Goal: Obtain resource: Download file/media

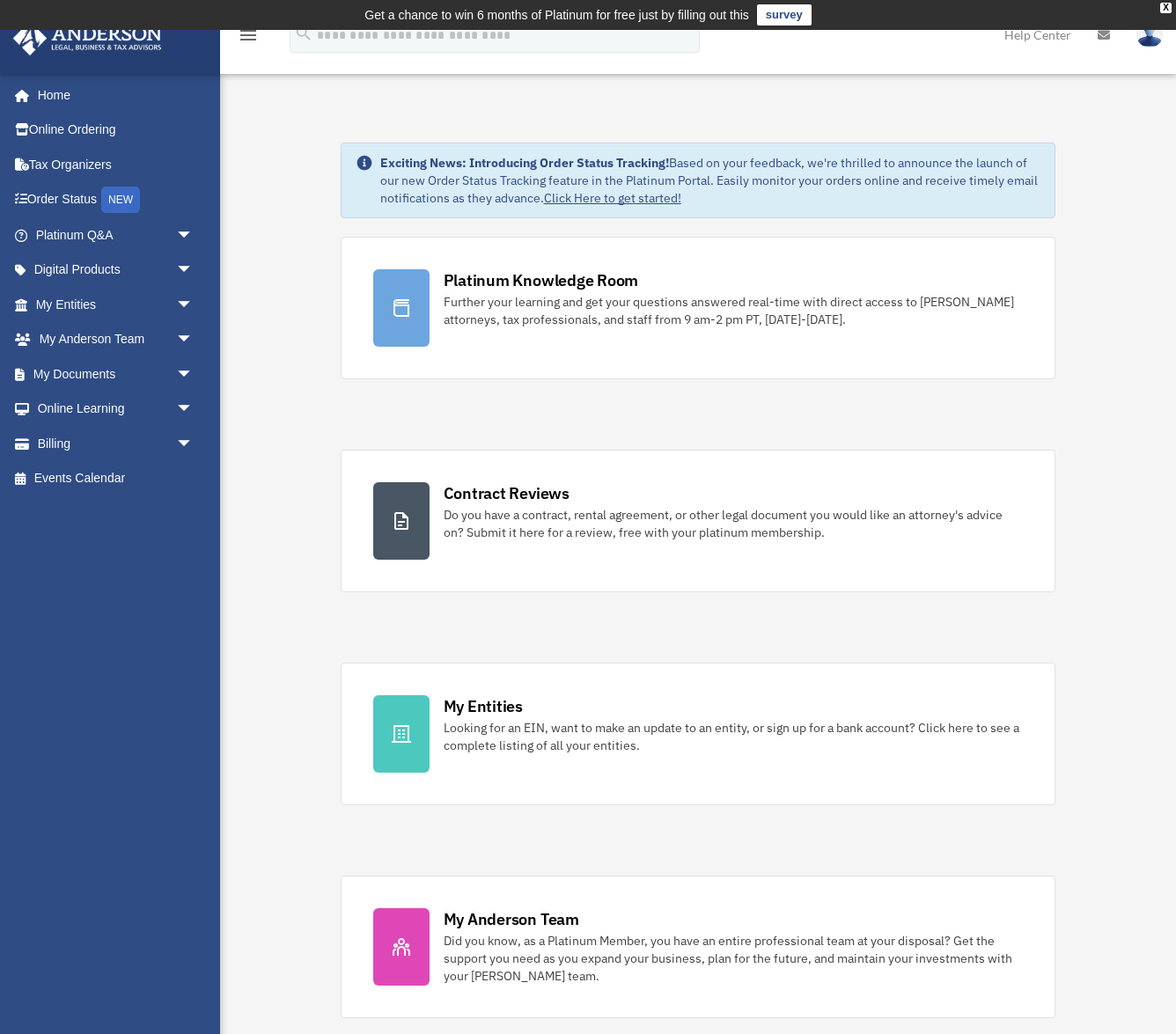
click at [678, 403] on div "Platinum Knowledge Room Further your learning and get your questions answered r…" at bounding box center [698, 627] width 715 height 782
click at [85, 87] on link "Home" at bounding box center [115, 95] width 208 height 35
click at [176, 227] on span "arrow_drop_down" at bounding box center [194, 235] width 35 height 36
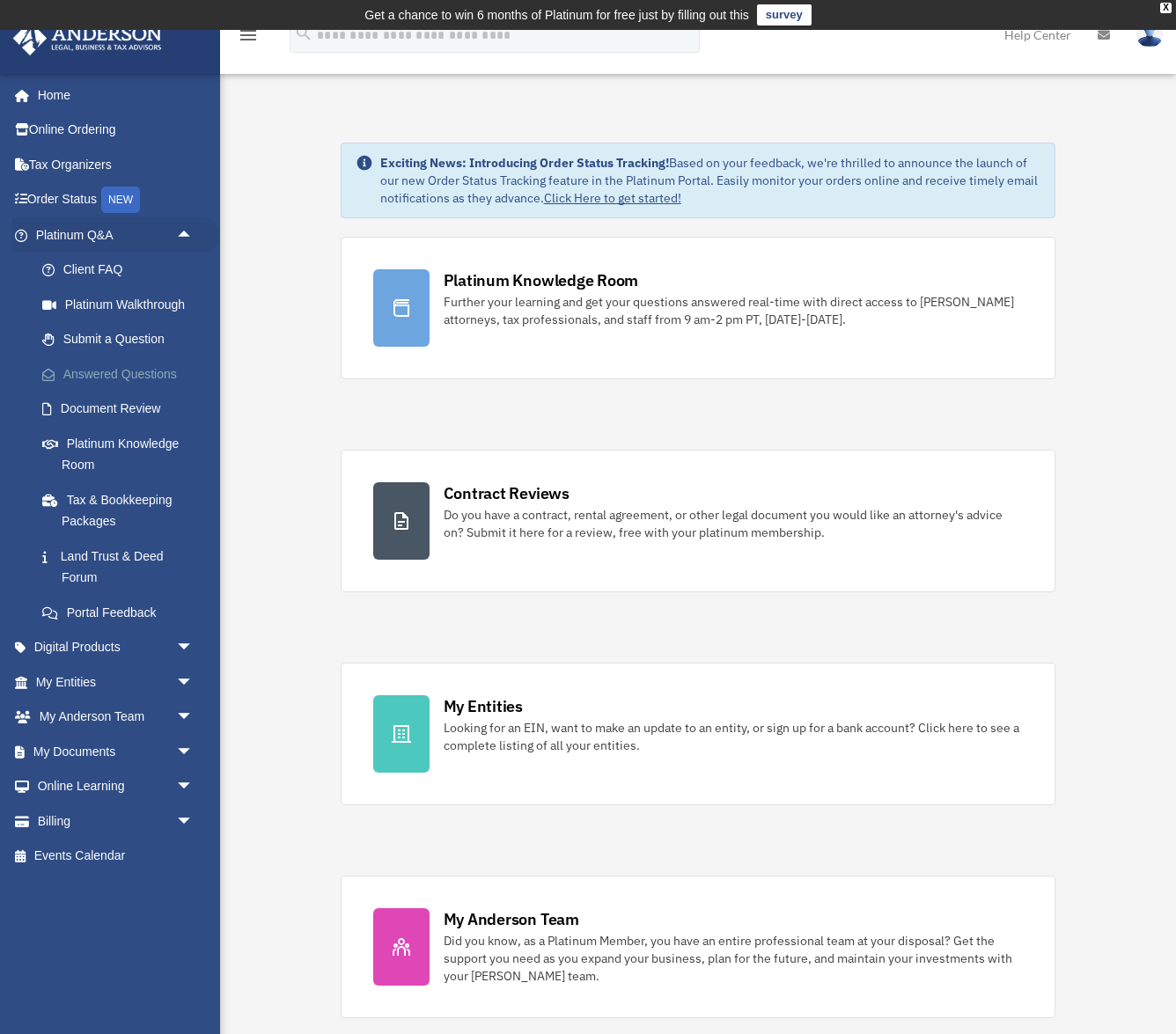
click at [142, 369] on link "Answered Questions" at bounding box center [123, 374] width 196 height 35
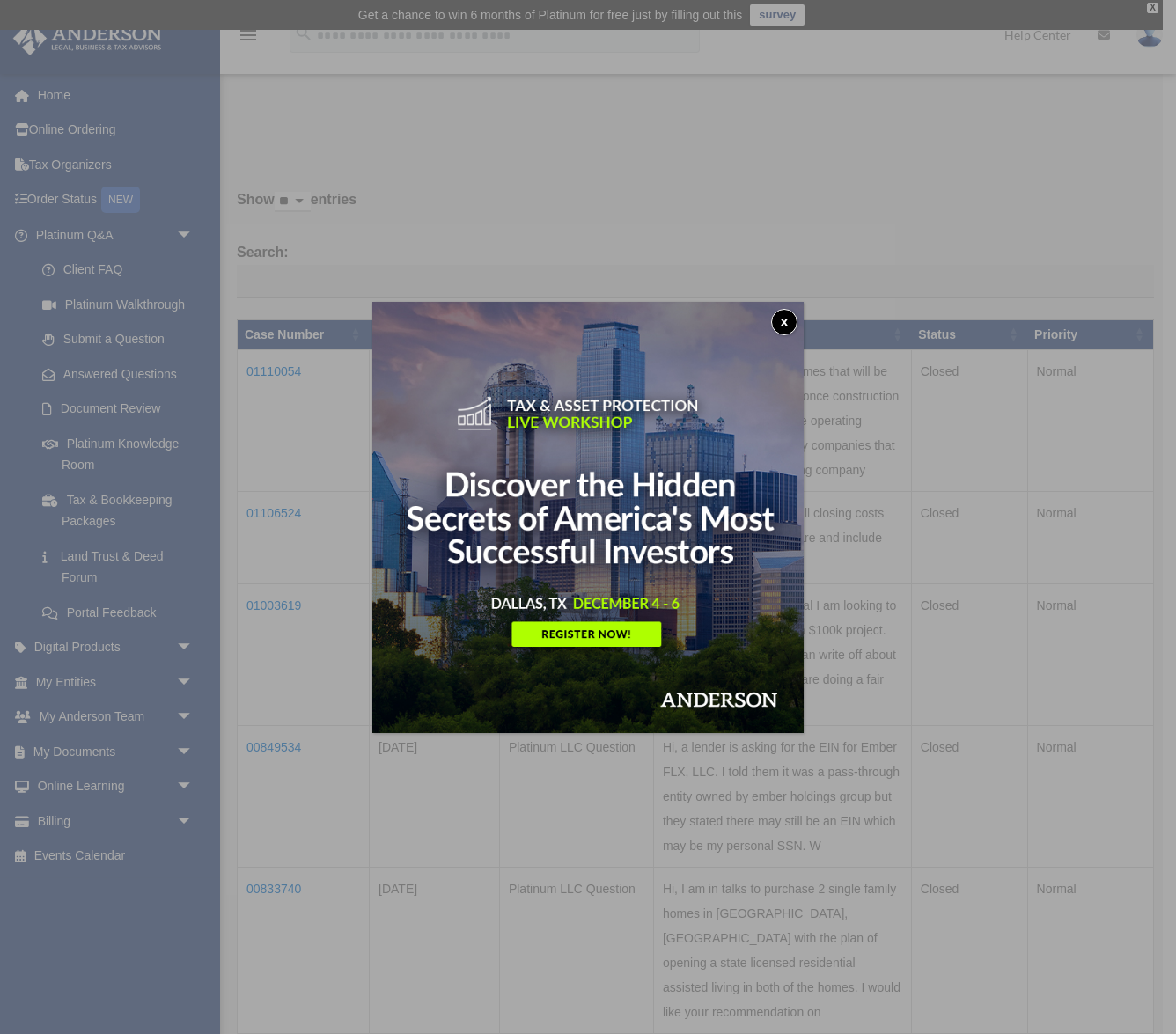
click at [292, 370] on div "x" at bounding box center [588, 517] width 1176 height 1034
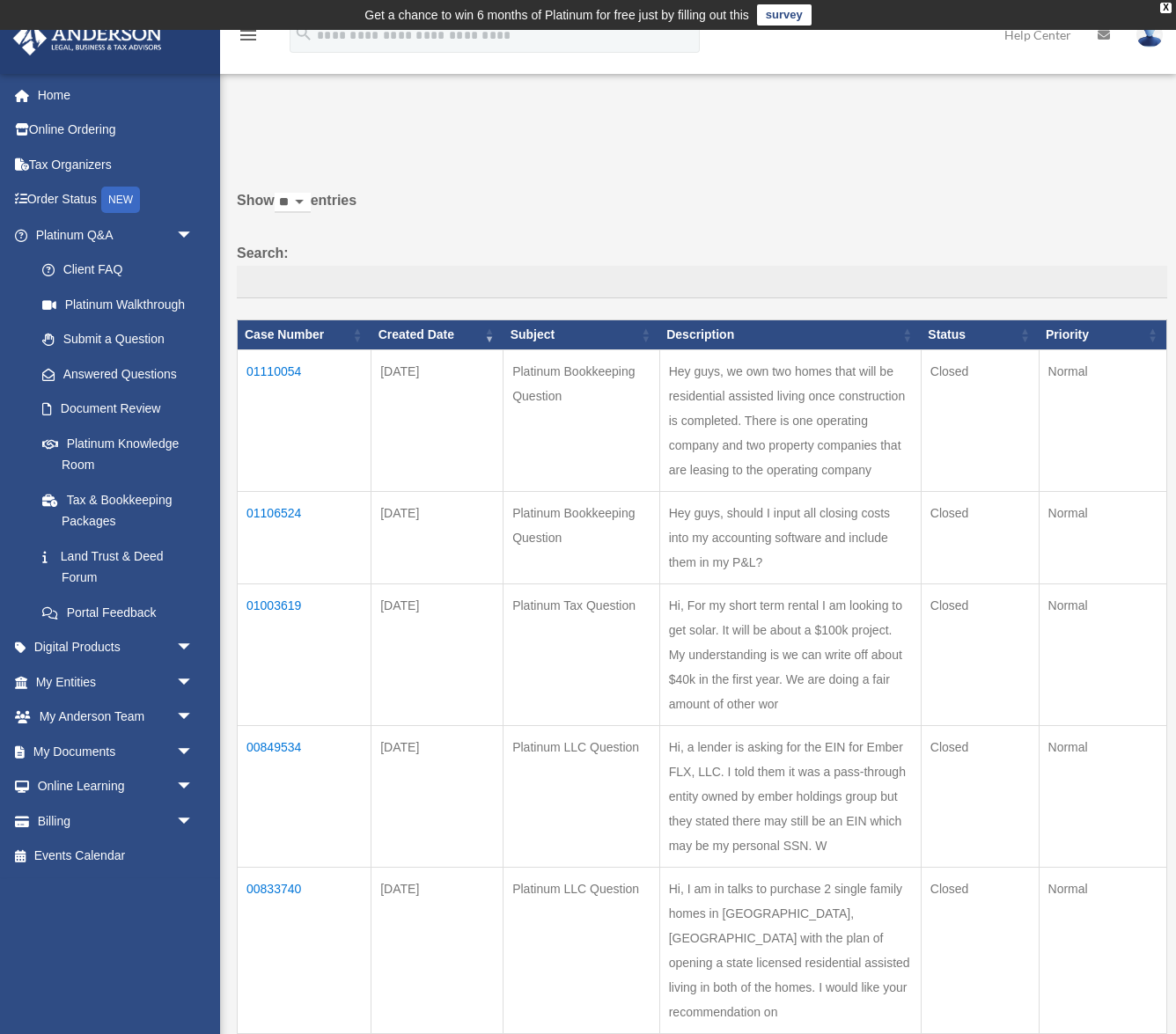
click at [292, 370] on td "01110054" at bounding box center [304, 421] width 134 height 142
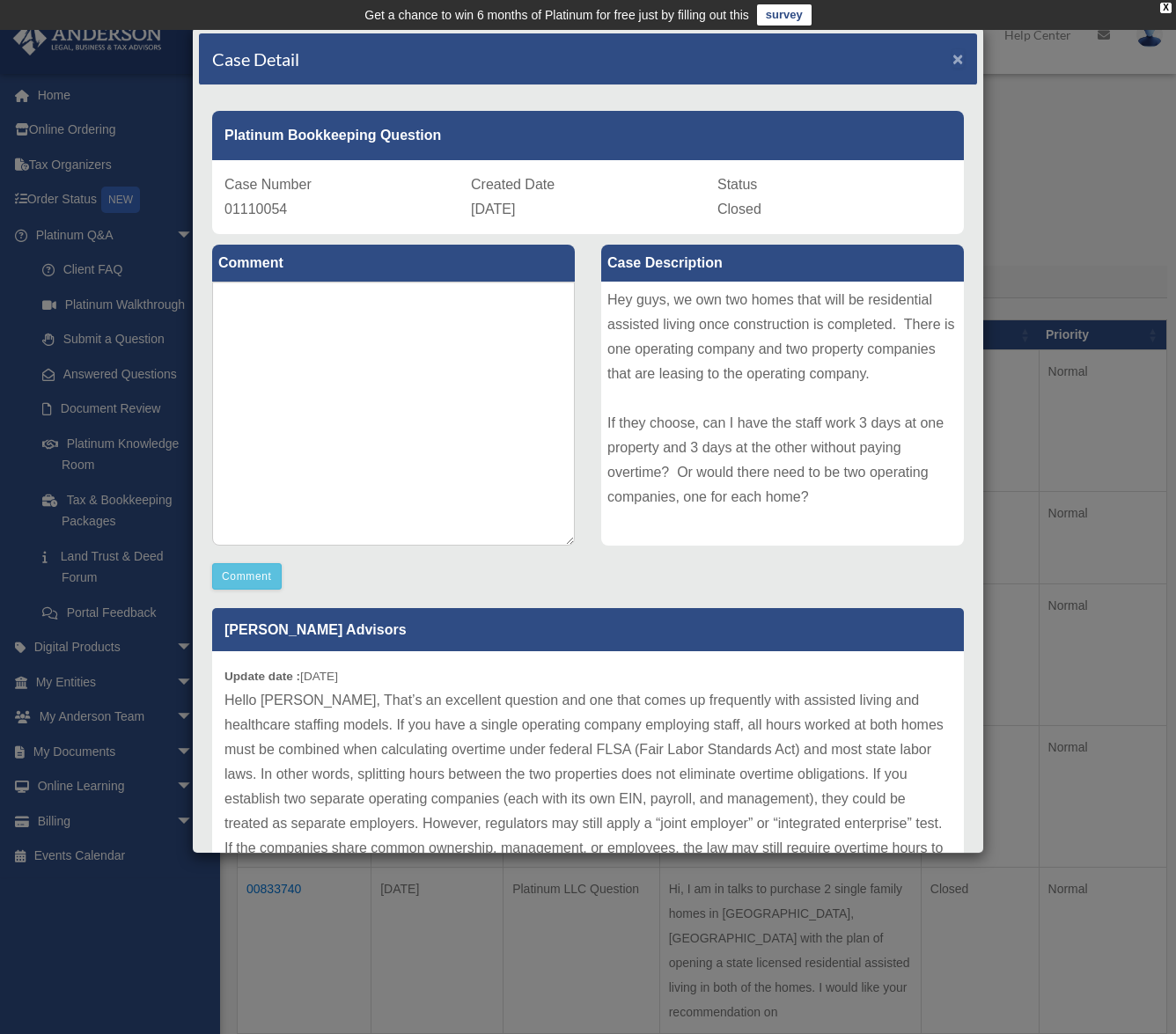
click at [959, 60] on span "×" at bounding box center [958, 58] width 11 height 20
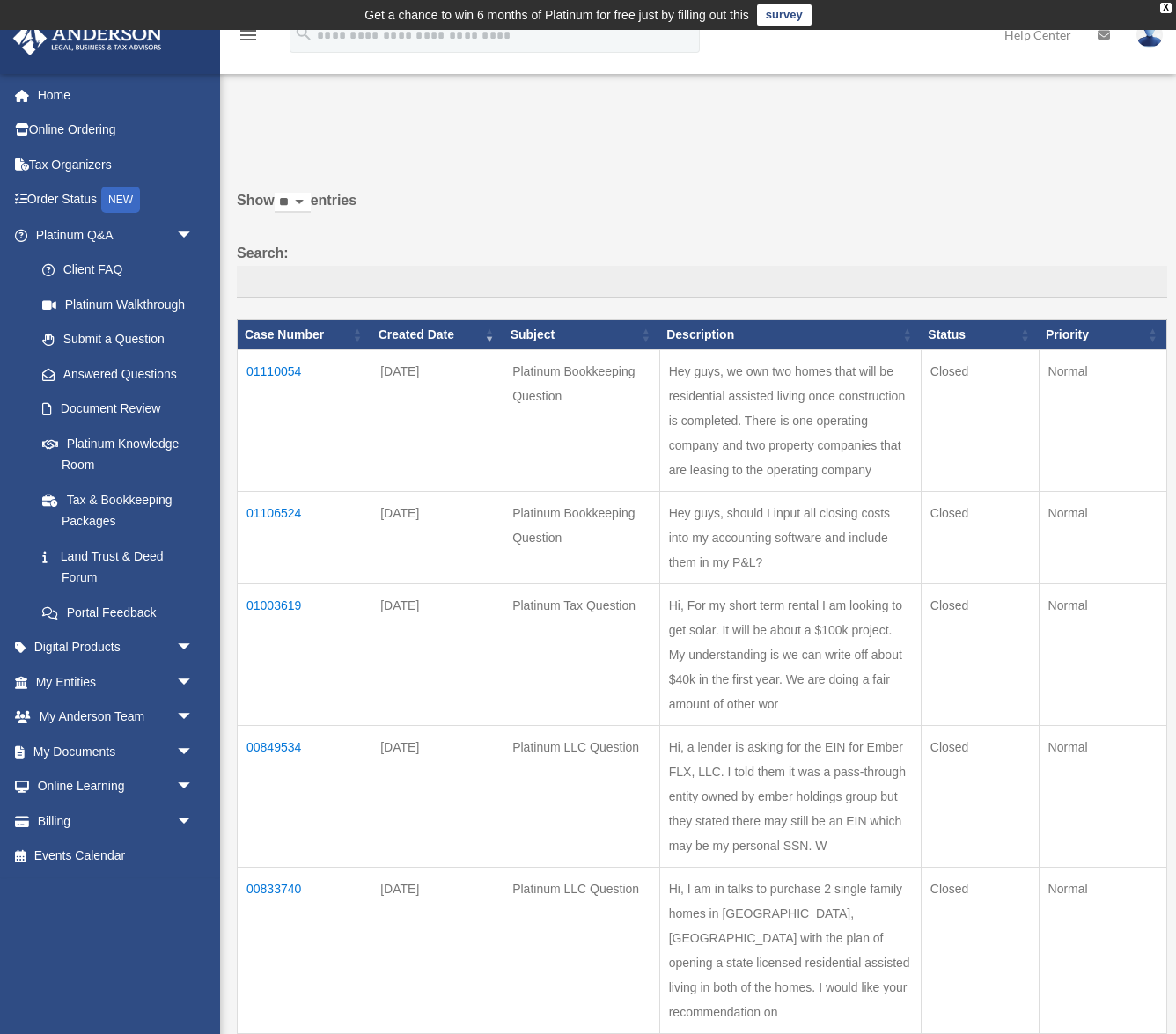
click at [999, 158] on div "Do you really want to log out? Yes No Show ** ** ** *** entries Search: Case Nu…" at bounding box center [695, 936] width 942 height 1616
click at [186, 746] on span "arrow_drop_down" at bounding box center [194, 751] width 35 height 36
click at [87, 780] on link "Box" at bounding box center [123, 787] width 196 height 35
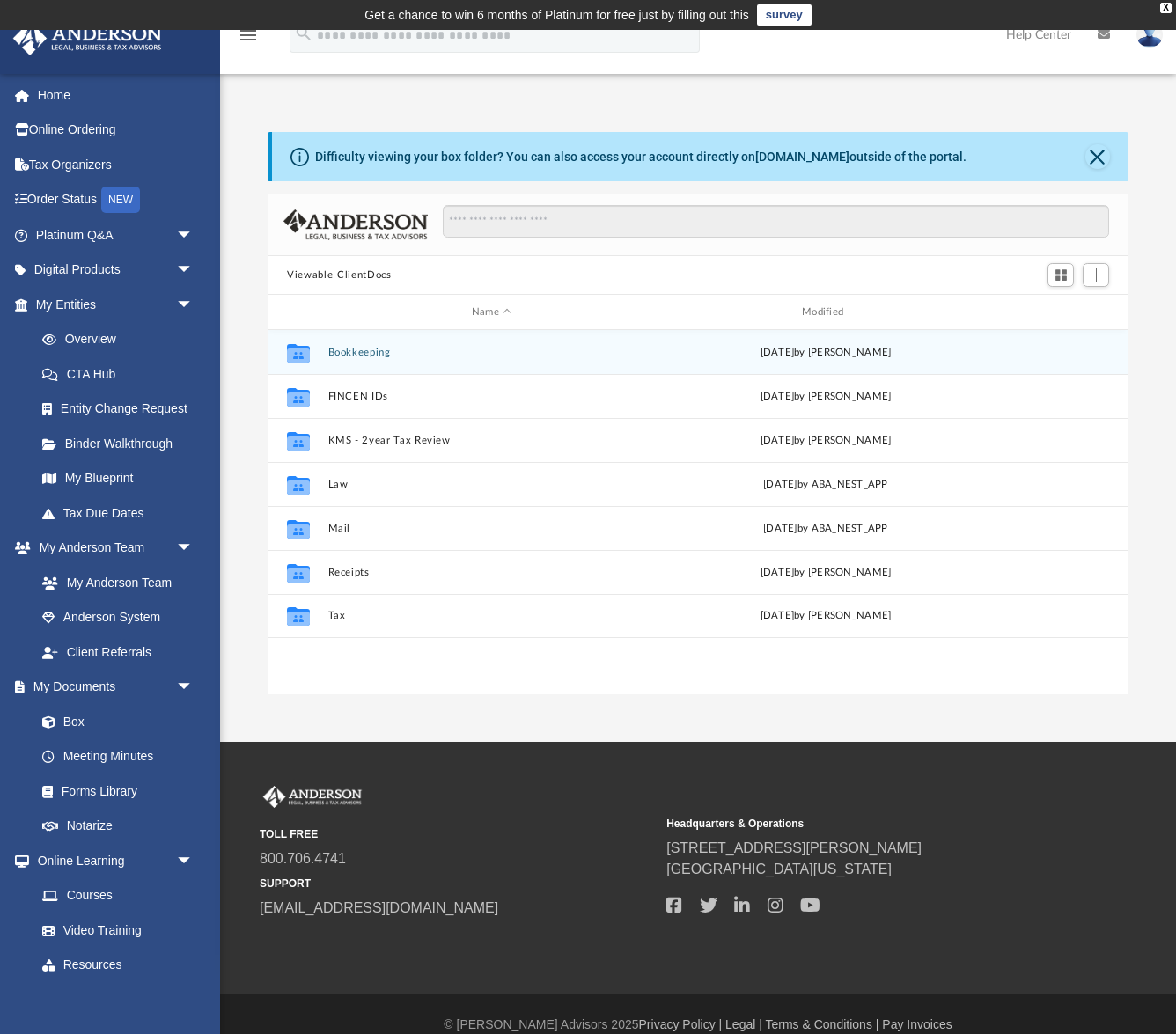
scroll to position [400, 860]
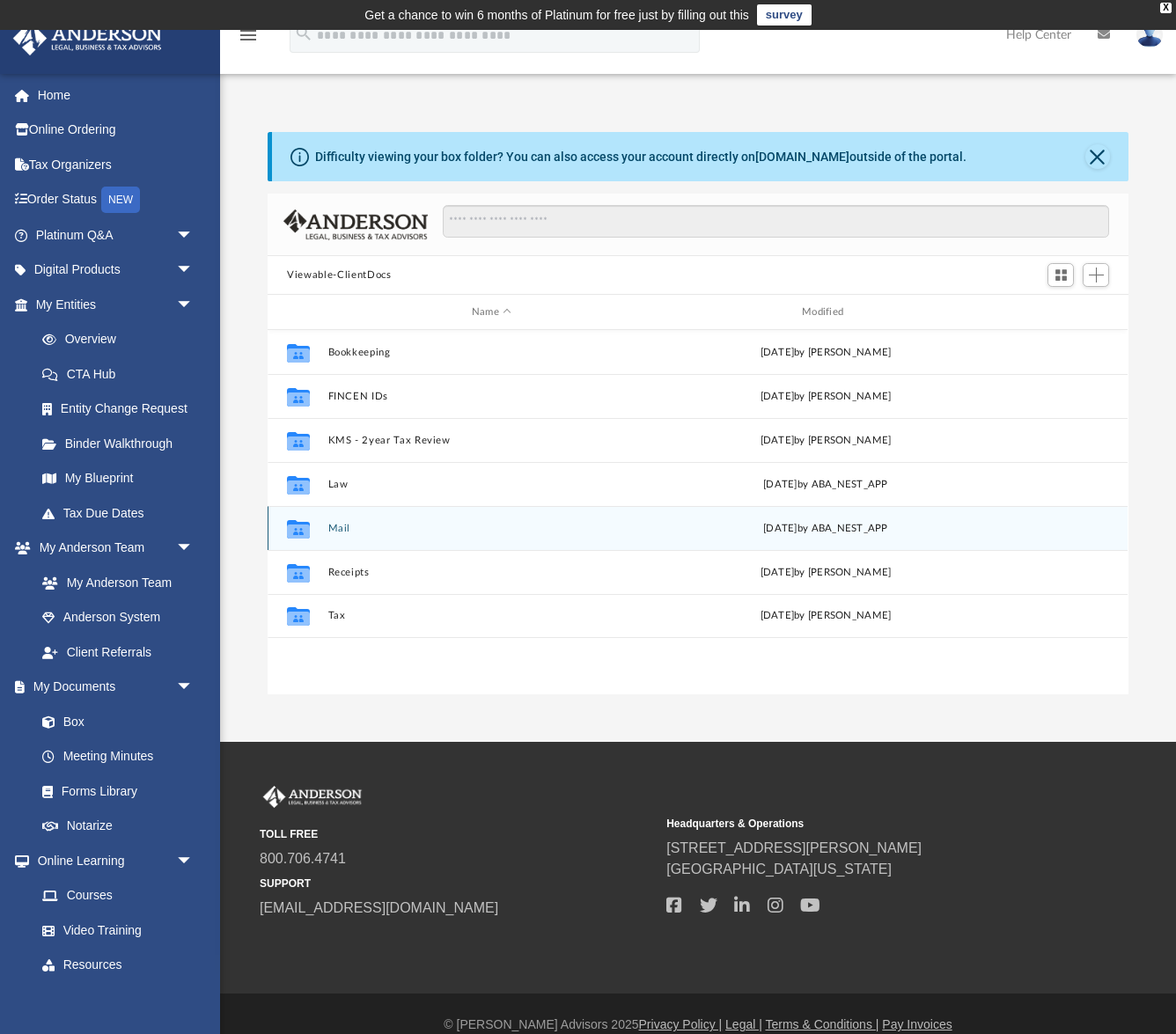
click at [346, 516] on div "Collaborated Folder Mail [DATE] by ABA_NEST_APP" at bounding box center [698, 528] width 860 height 44
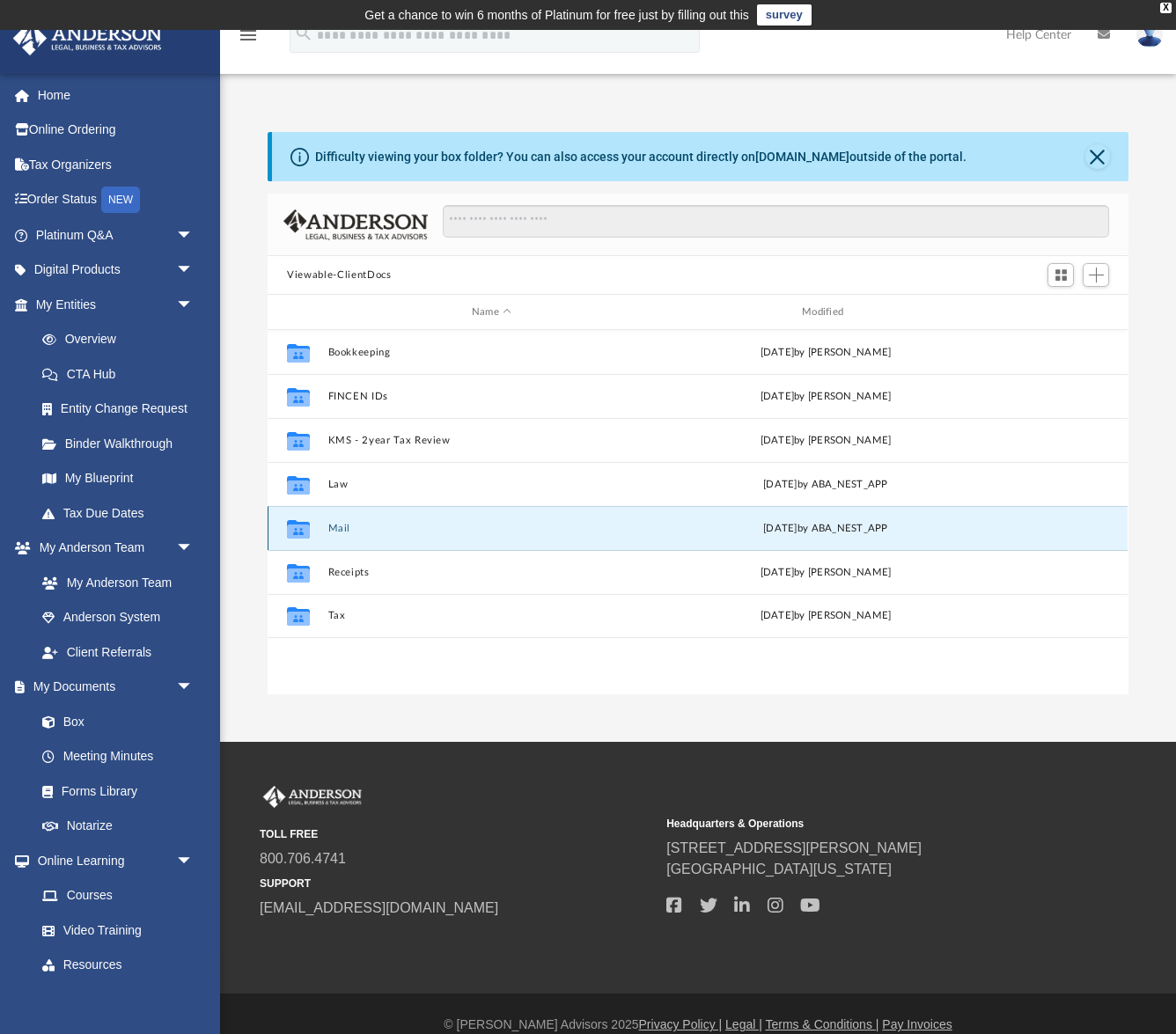
click at [433, 525] on button "Mail" at bounding box center [492, 528] width 327 height 11
click at [294, 526] on icon "grid" at bounding box center [298, 530] width 23 height 14
click at [505, 526] on button "Mail" at bounding box center [492, 528] width 327 height 11
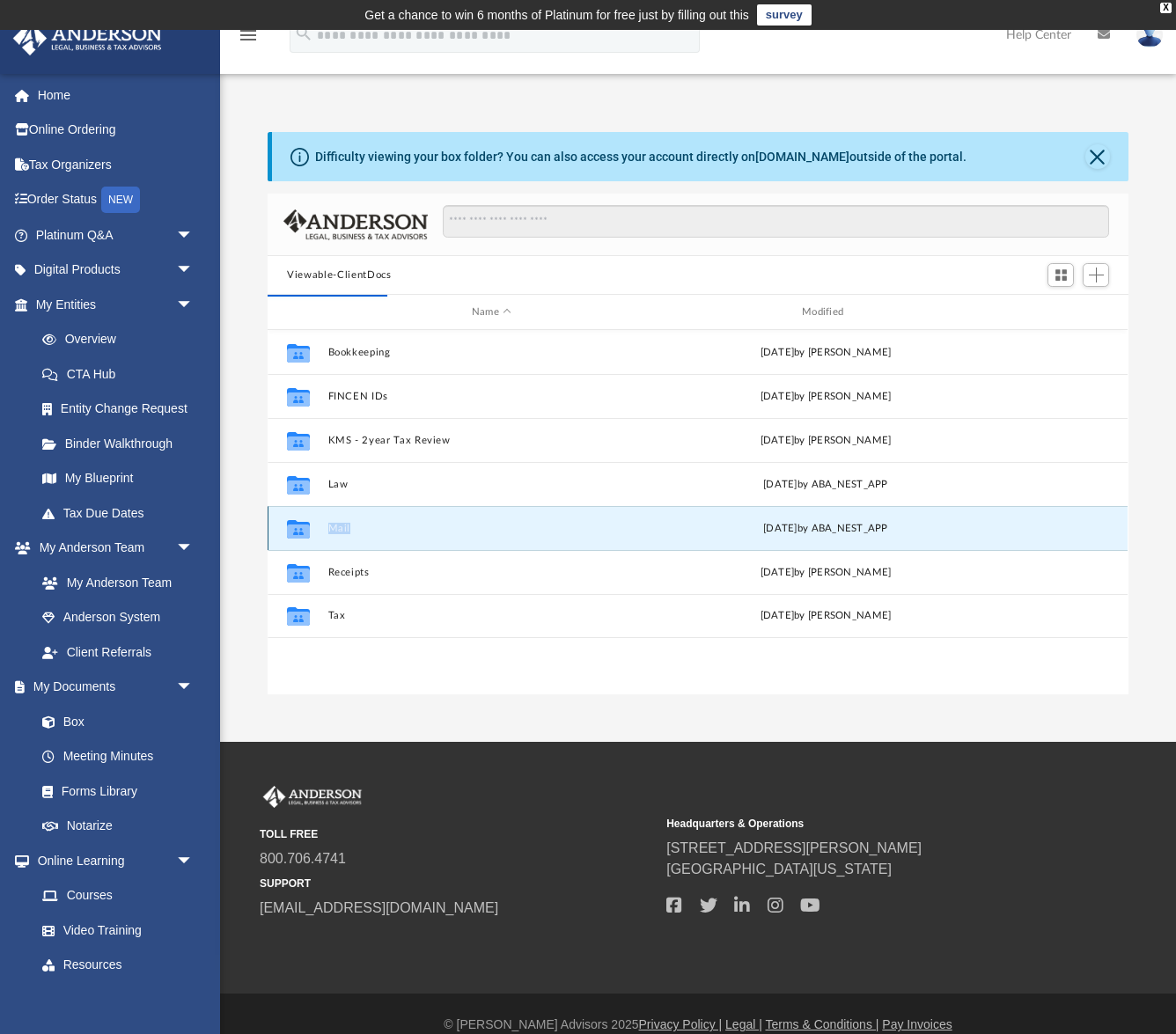
click at [549, 526] on button "Mail" at bounding box center [492, 528] width 327 height 11
click at [1038, 715] on div "App [EMAIL_ADDRESS][DOMAIN_NAME] Sign Out [EMAIL_ADDRESS][DOMAIN_NAME] Home Onl…" at bounding box center [588, 385] width 1176 height 712
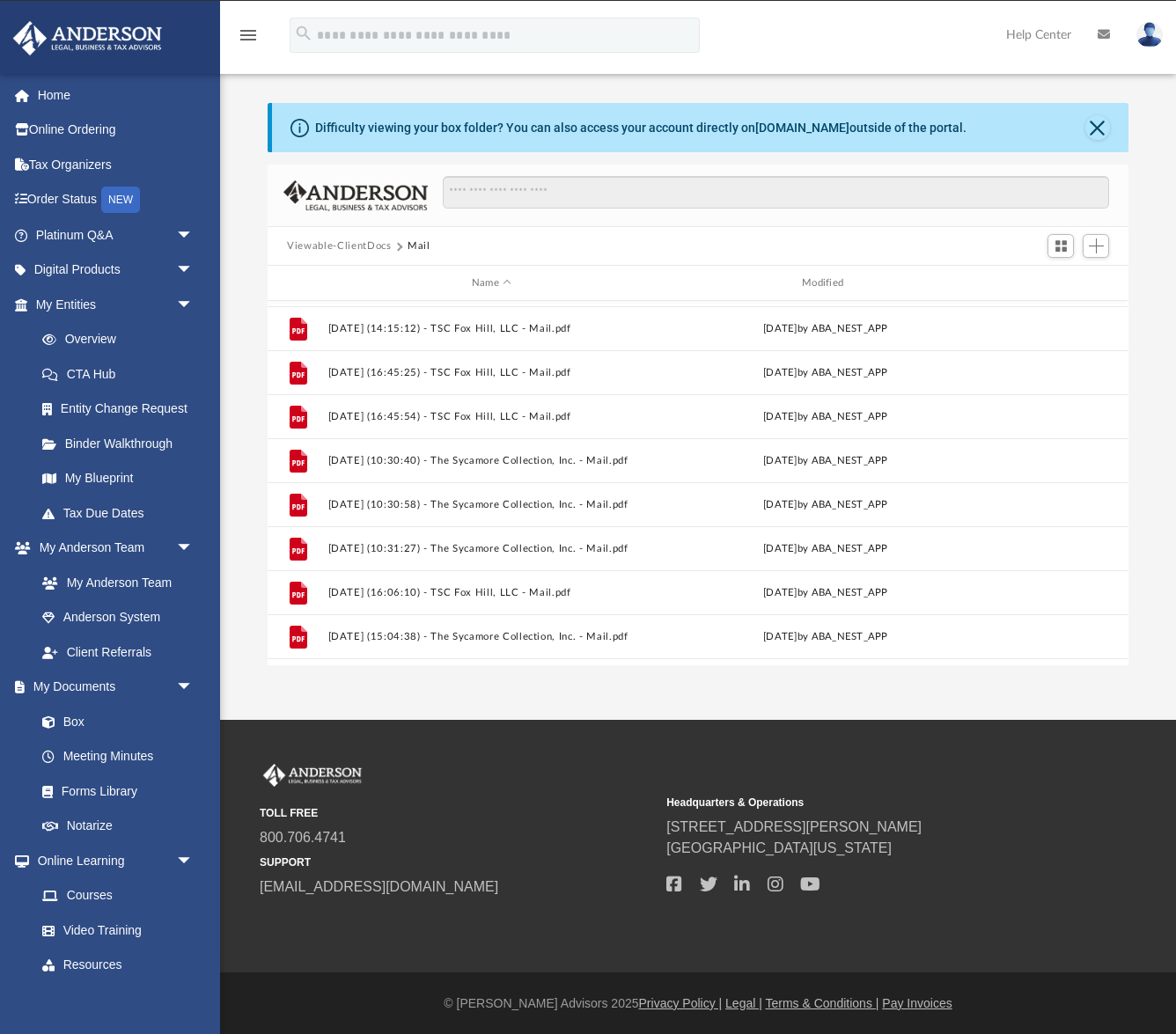
scroll to position [1129, 0]
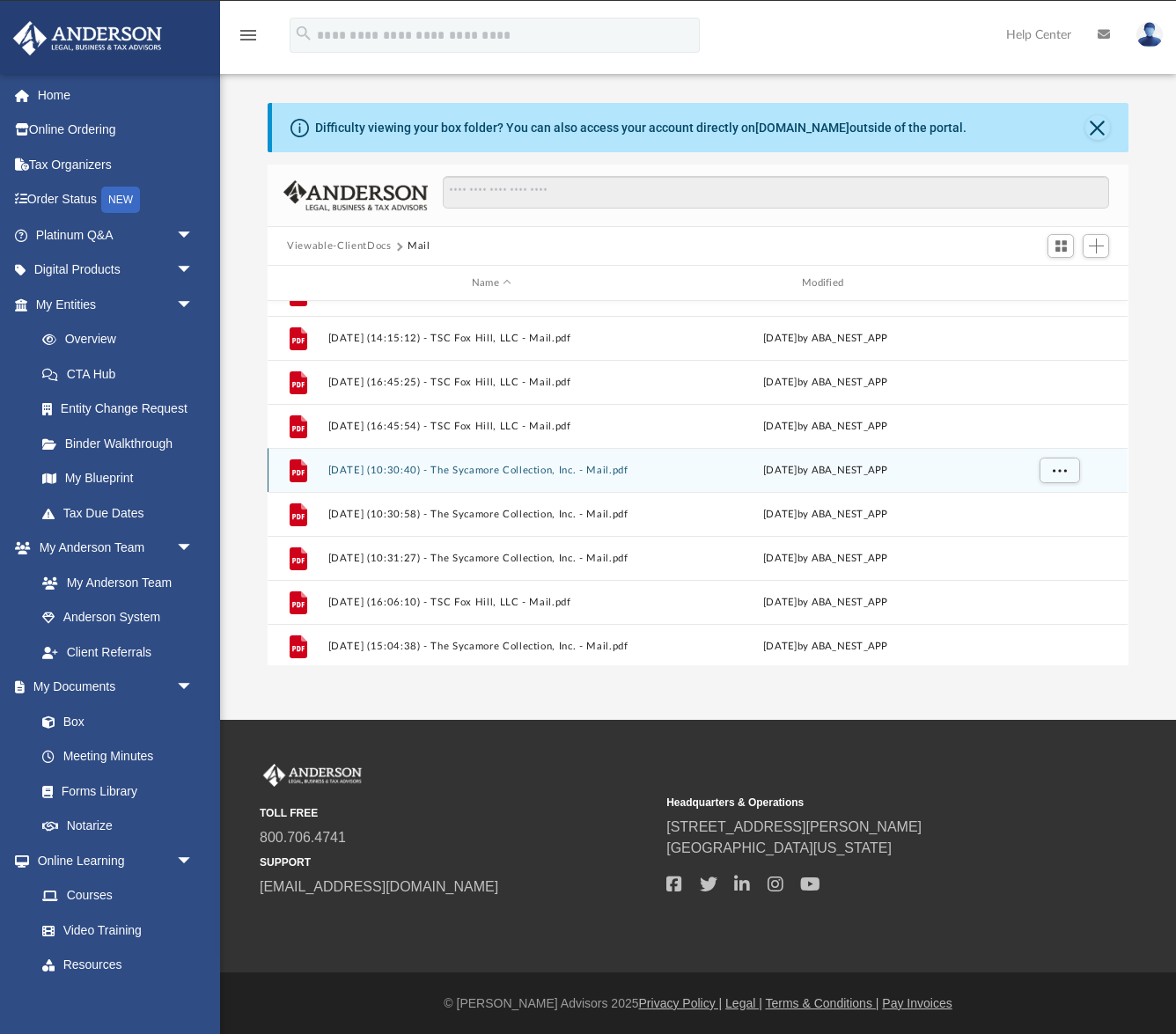
click at [534, 466] on button "[DATE] (10:30:40) - The Sycamore Collection, Inc. - Mail.pdf" at bounding box center [492, 470] width 327 height 11
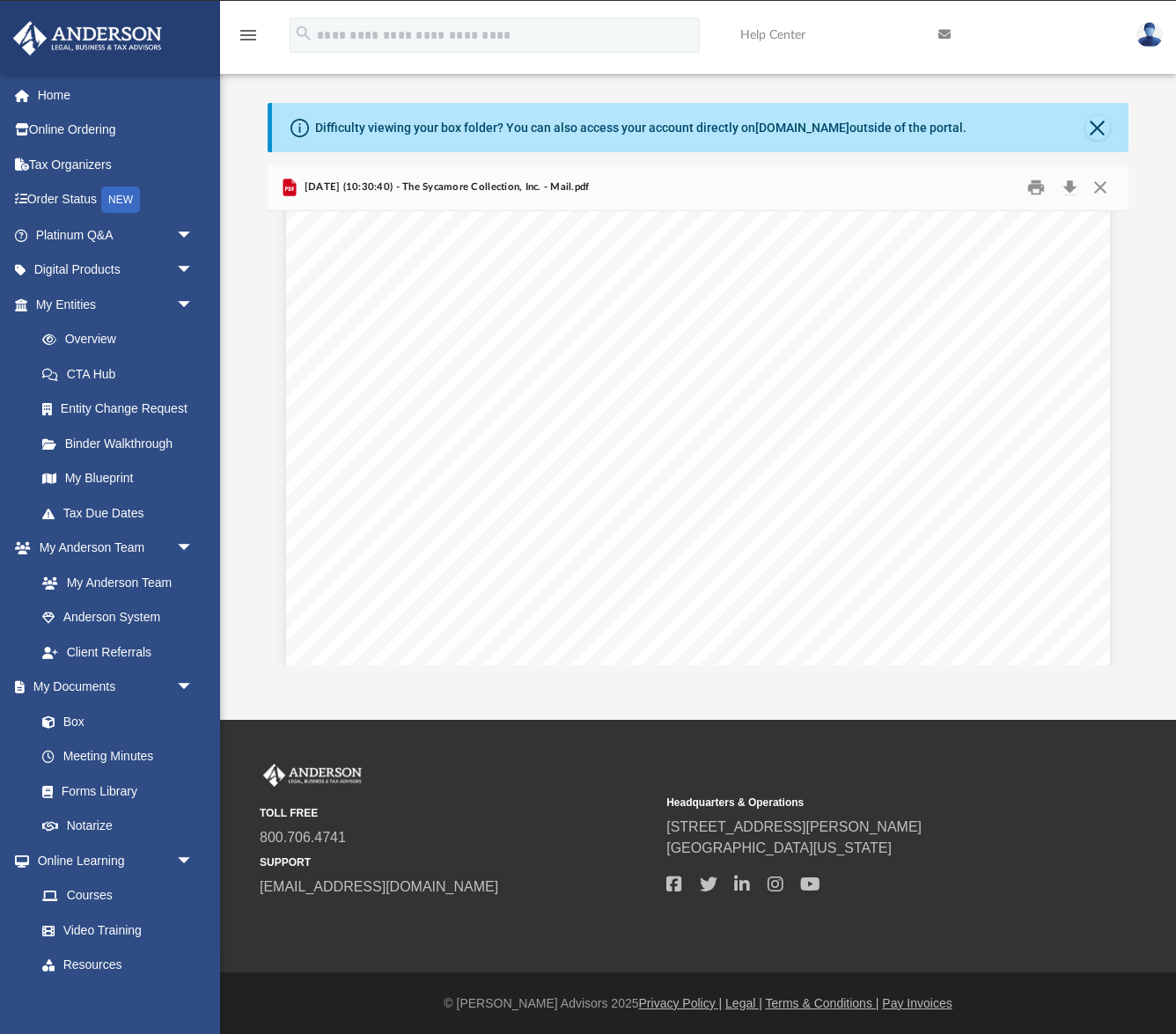
scroll to position [2087, 0]
click at [1105, 169] on div "[DATE] (10:30:40) - The Sycamore Collection, Inc. - Mail.pdf" at bounding box center [698, 187] width 860 height 47
click at [1101, 174] on button "Close" at bounding box center [1100, 188] width 31 height 28
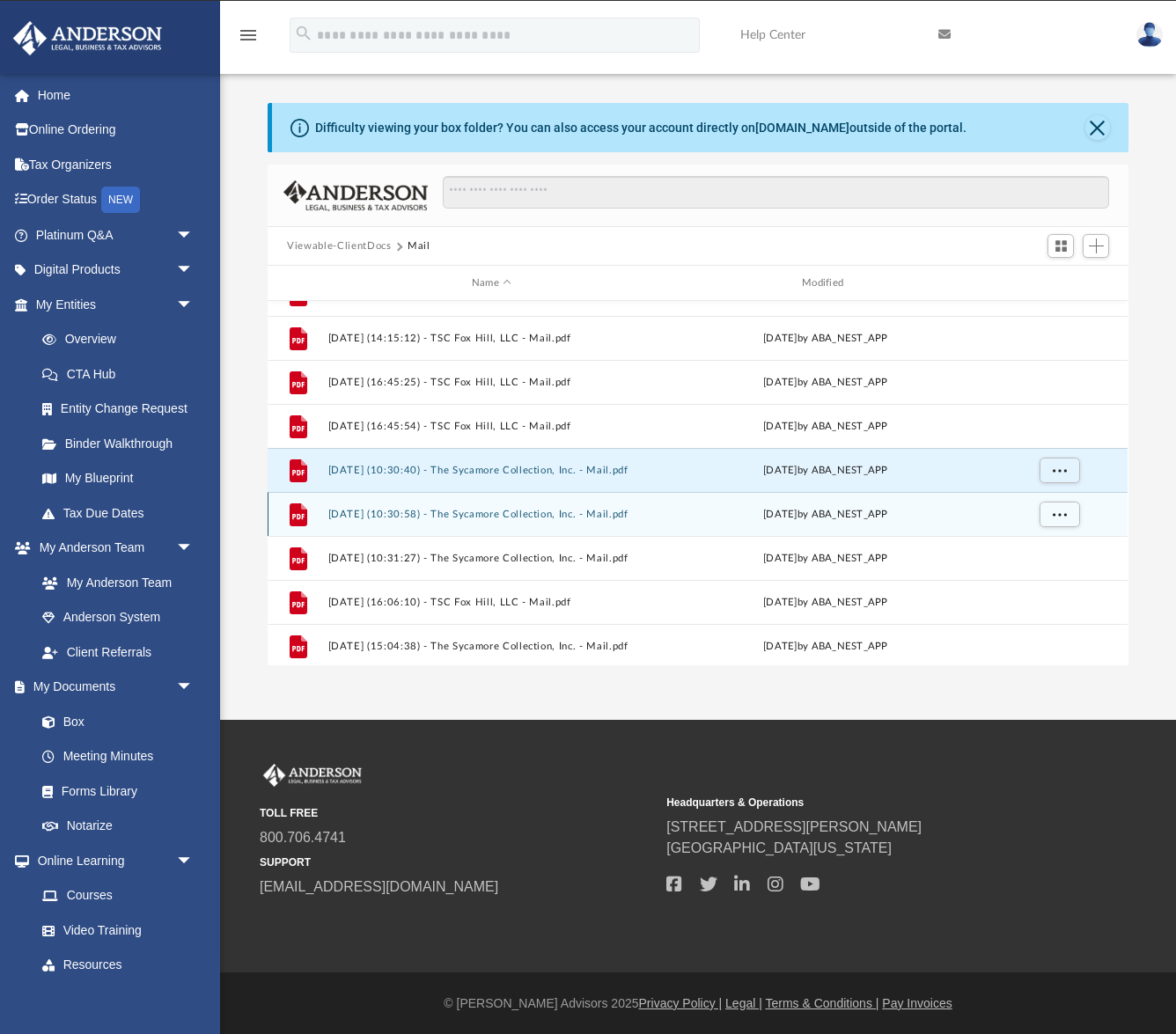
click at [626, 511] on button "[DATE] (10:30:58) - The Sycamore Collection, Inc. - Mail.pdf" at bounding box center [492, 514] width 327 height 11
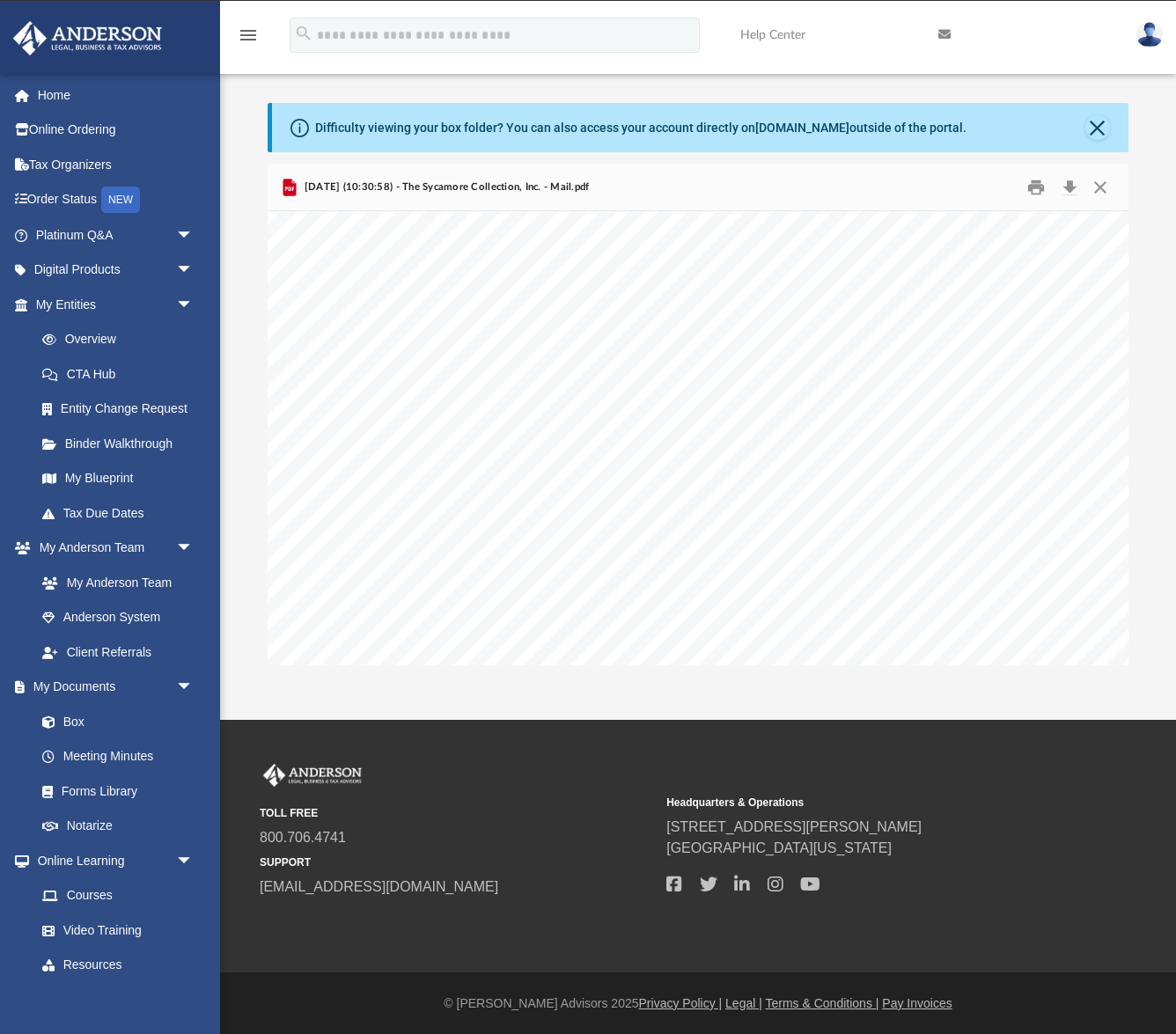
scroll to position [1131, 0]
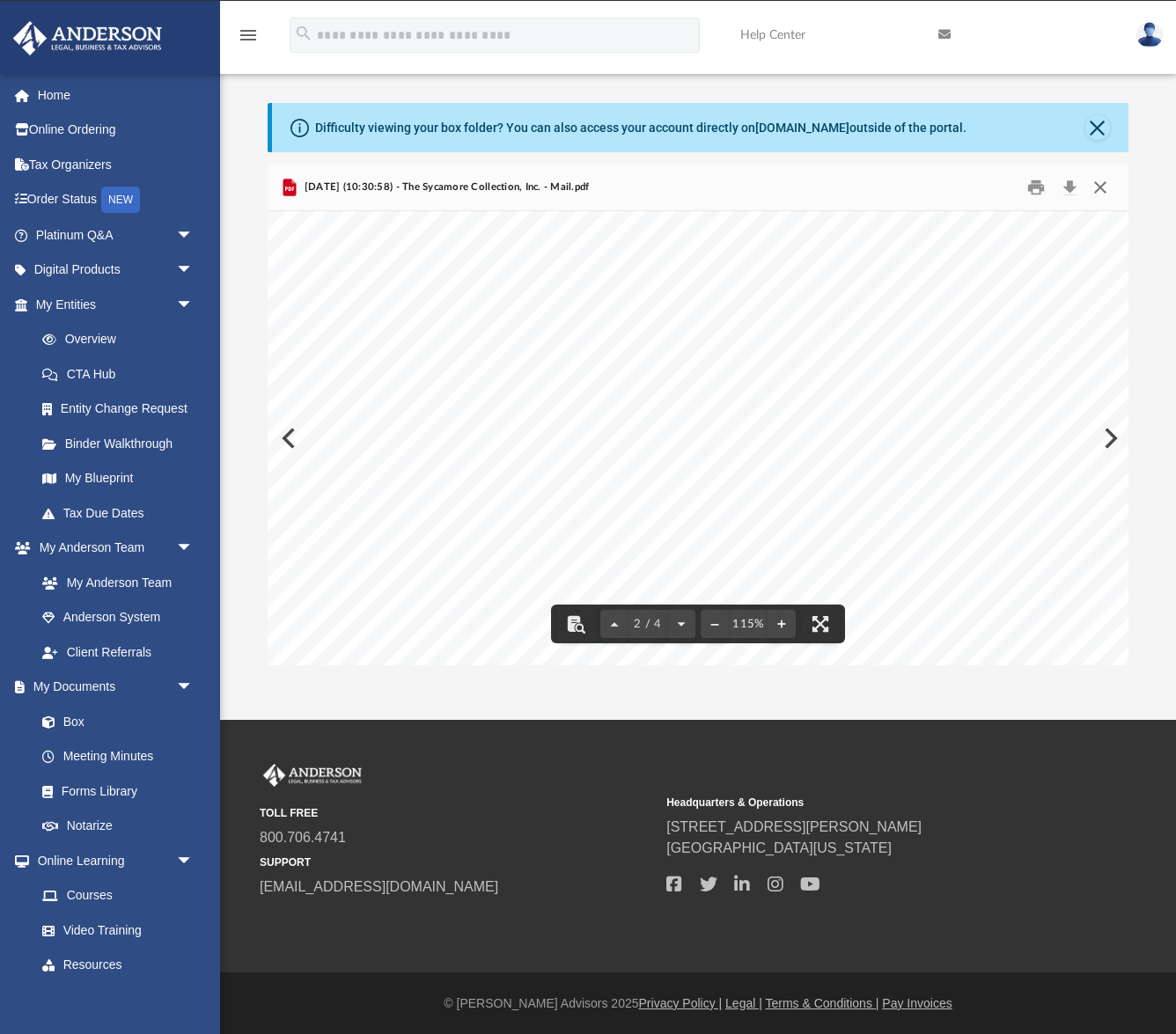
click at [1098, 189] on button "Close" at bounding box center [1100, 188] width 31 height 28
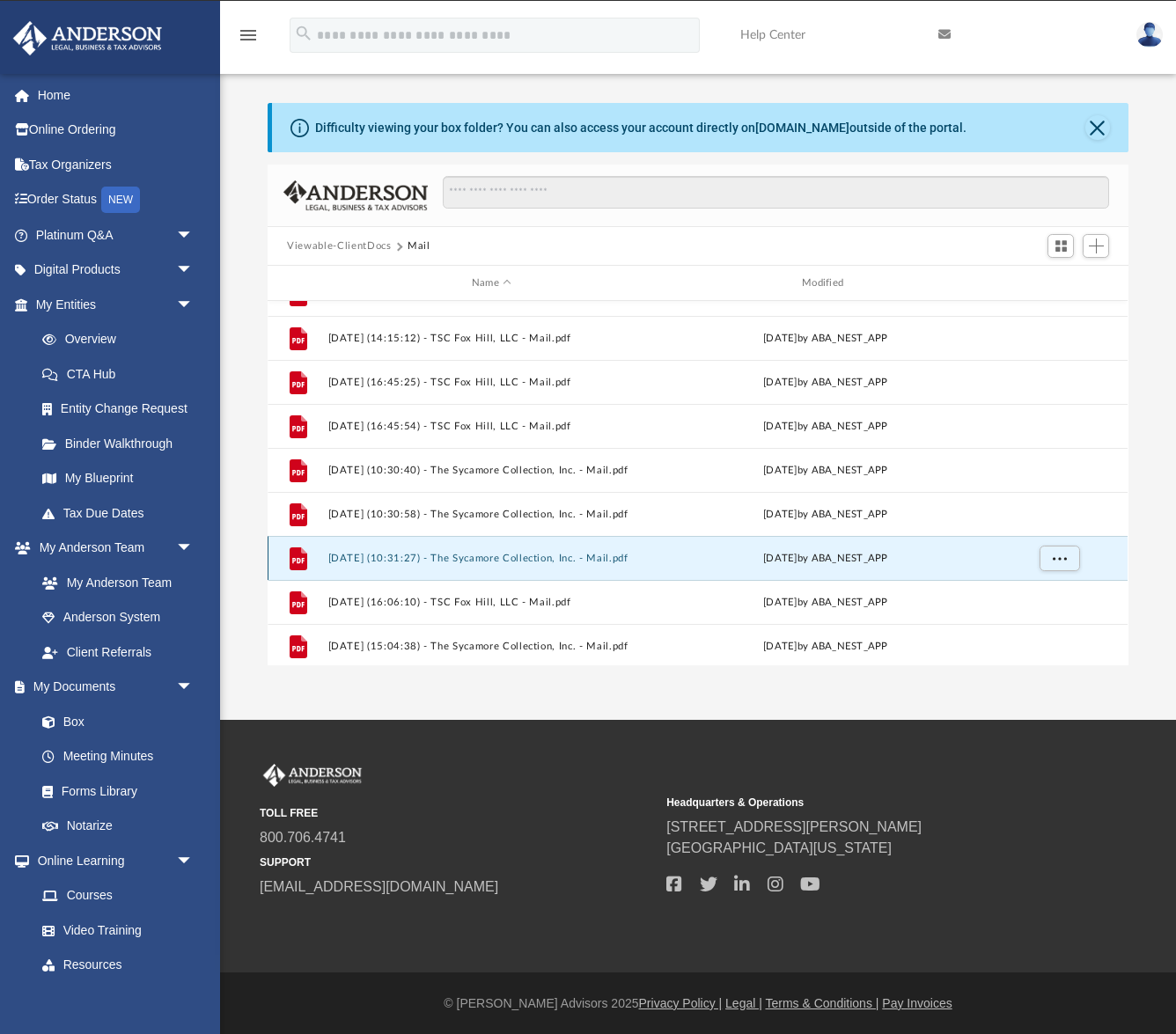
click at [577, 559] on button "[DATE] (10:31:27) - The Sycamore Collection, Inc. - Mail.pdf" at bounding box center [492, 559] width 327 height 11
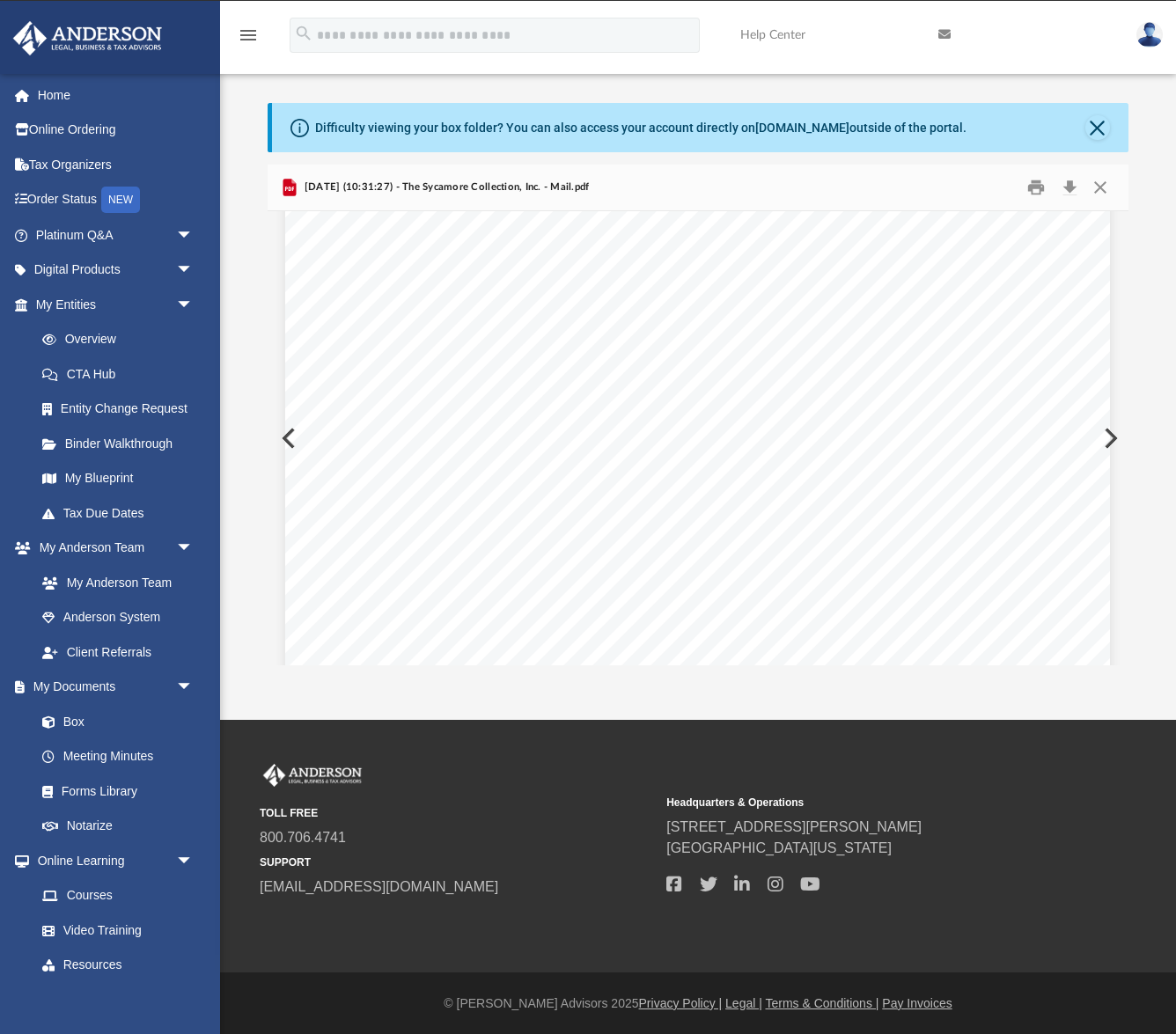
scroll to position [564, 0]
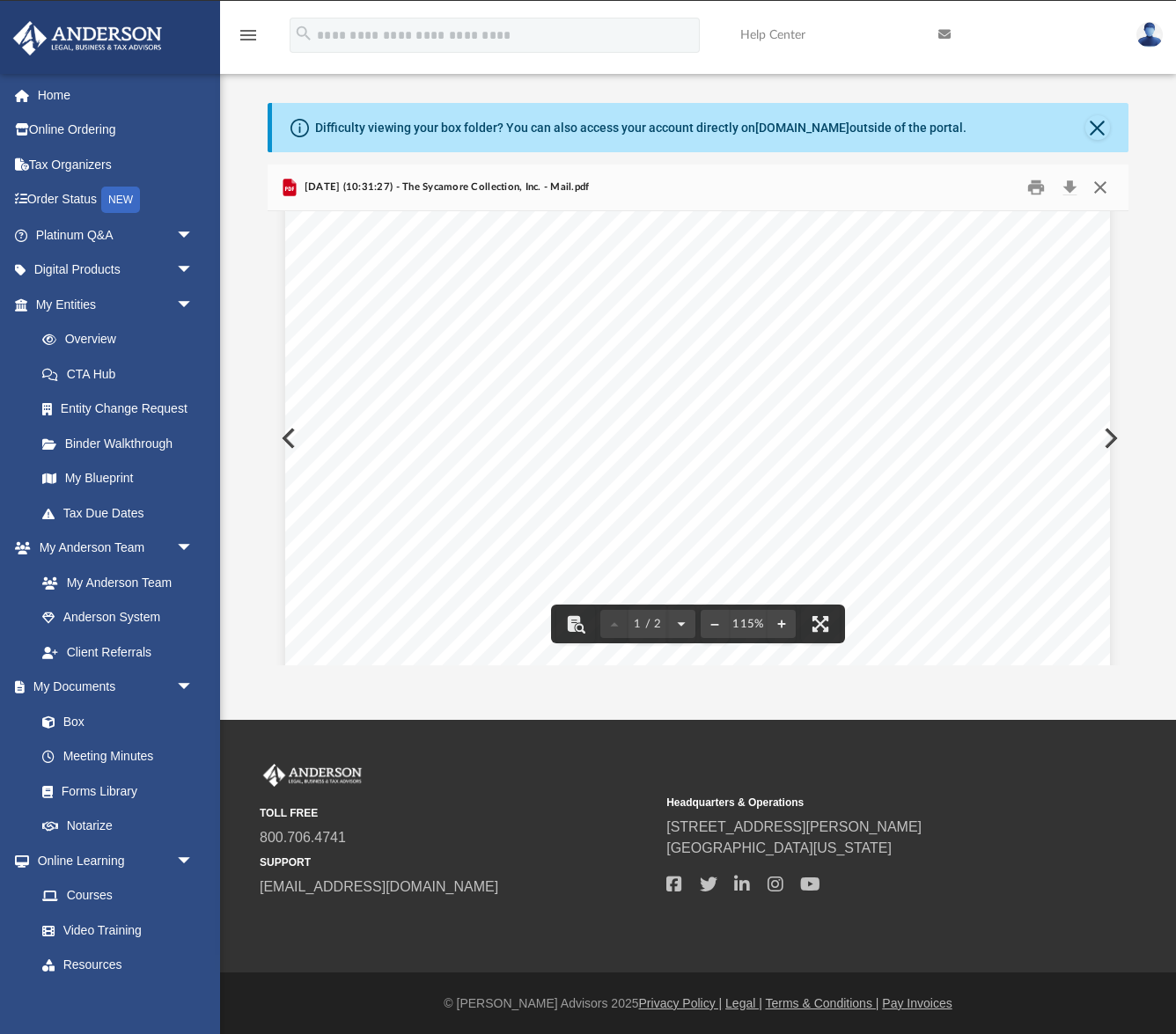
click at [1098, 182] on button "Close" at bounding box center [1100, 188] width 31 height 28
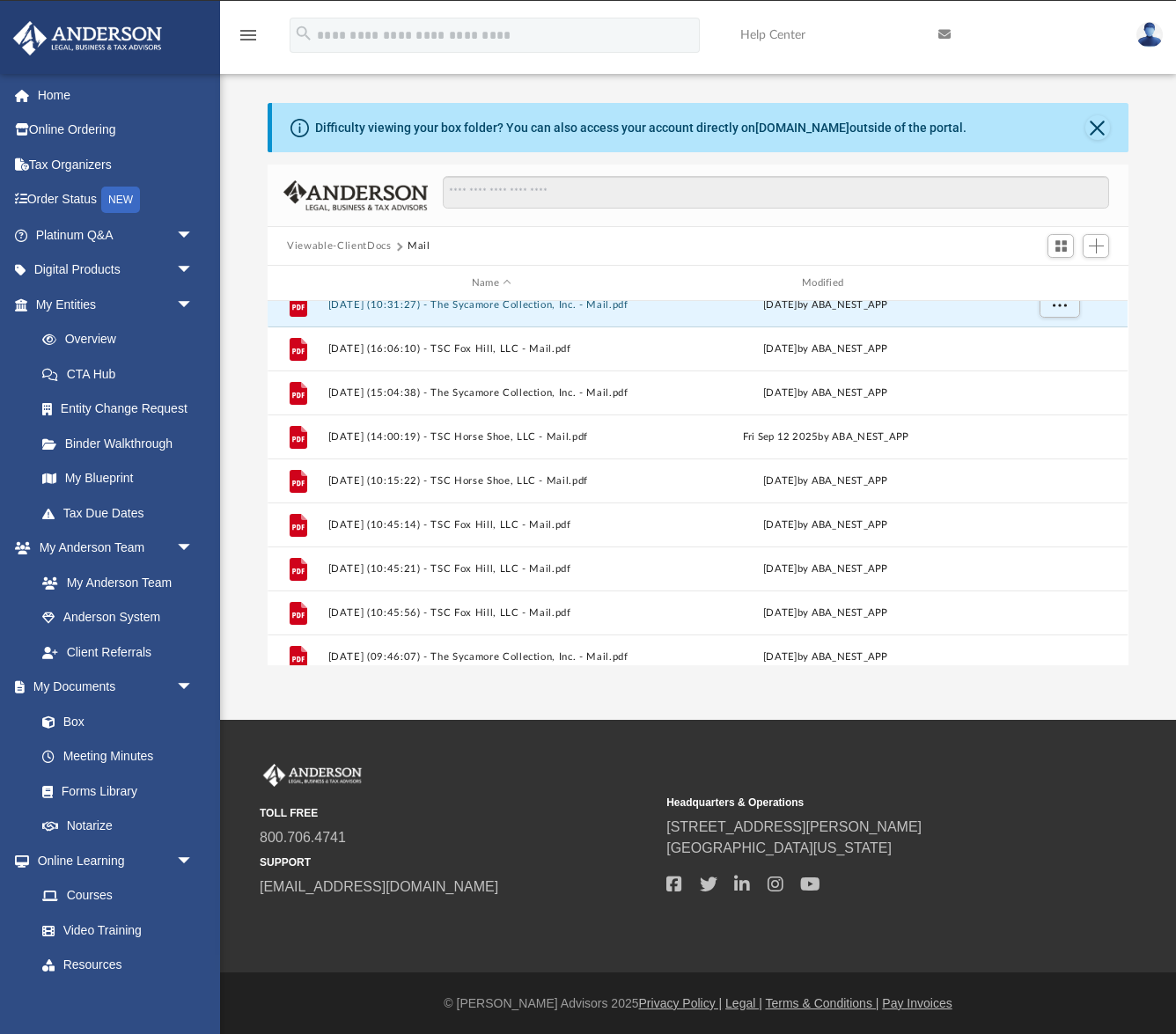
scroll to position [1367, 0]
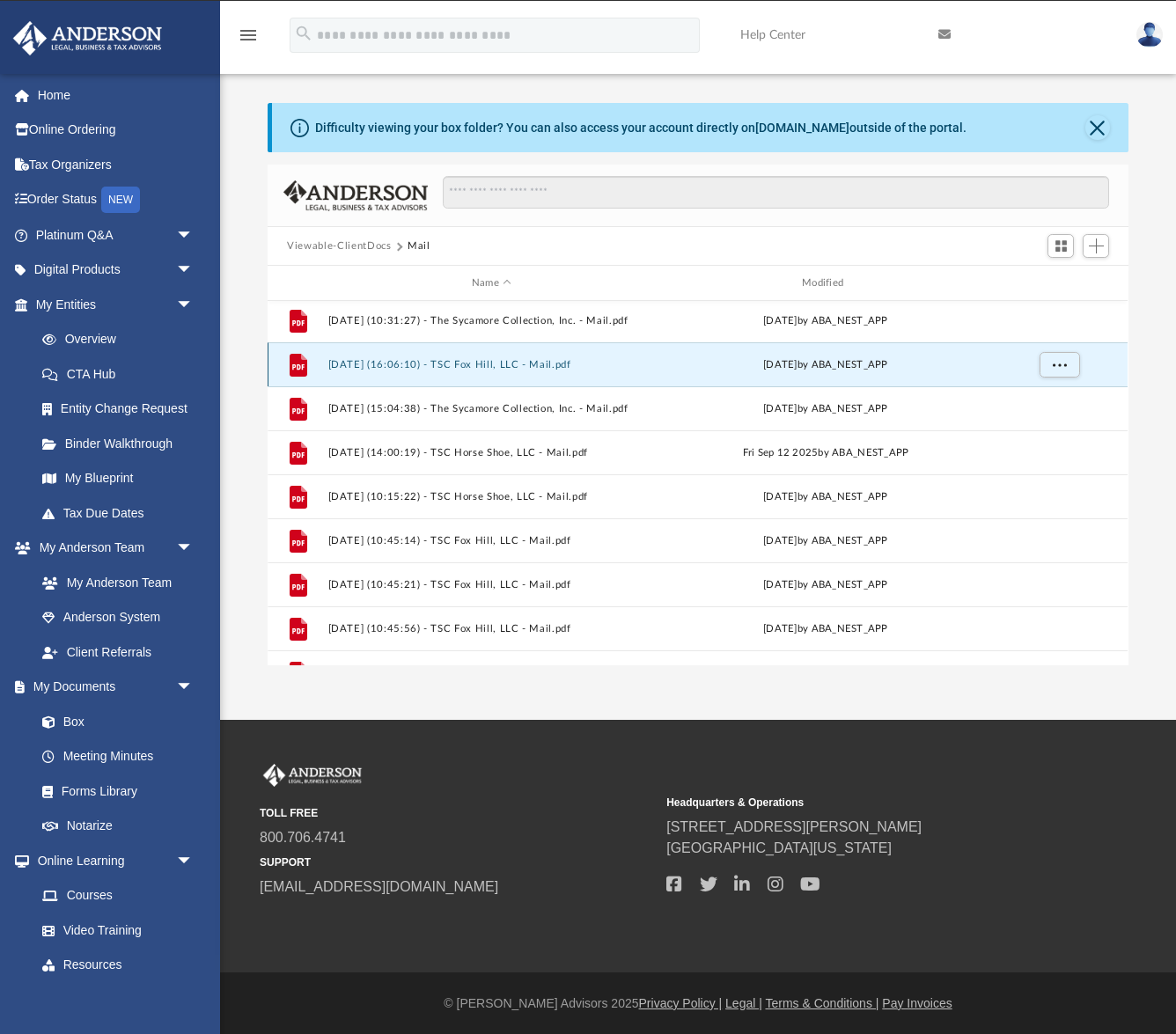
click at [573, 367] on button "[DATE] (16:06:10) - TSC Fox Hill, LLC - Mail.pdf" at bounding box center [492, 365] width 327 height 11
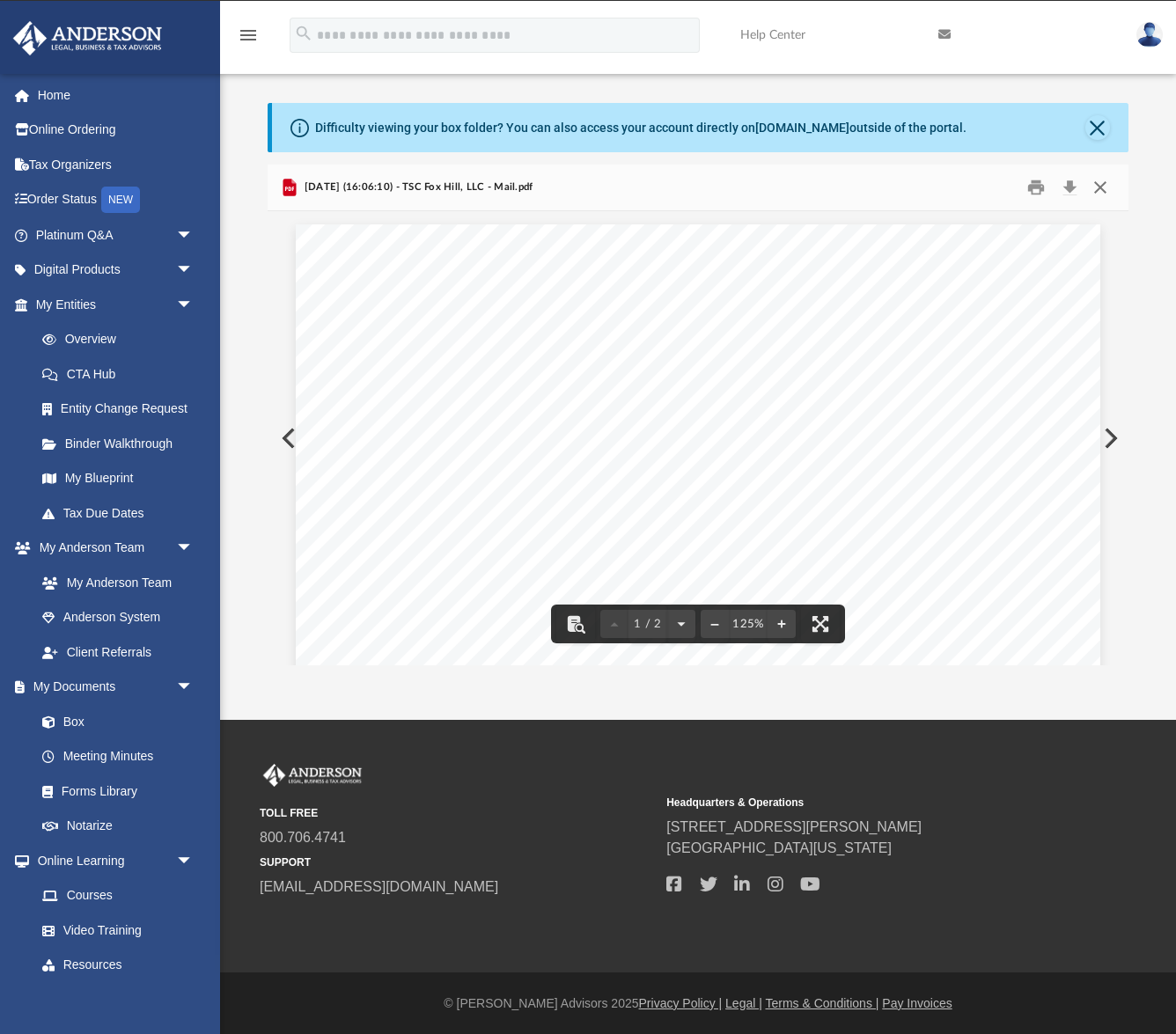
drag, startPoint x: 1107, startPoint y: 187, endPoint x: 1031, endPoint y: 345, distance: 175.3
click at [1031, 344] on div "[DATE] (16:06:10) - TSC Fox Hill, LLC - Mail.pdf 1 / 2 125%" at bounding box center [698, 415] width 860 height 501
click at [1096, 187] on button "Close" at bounding box center [1100, 188] width 31 height 28
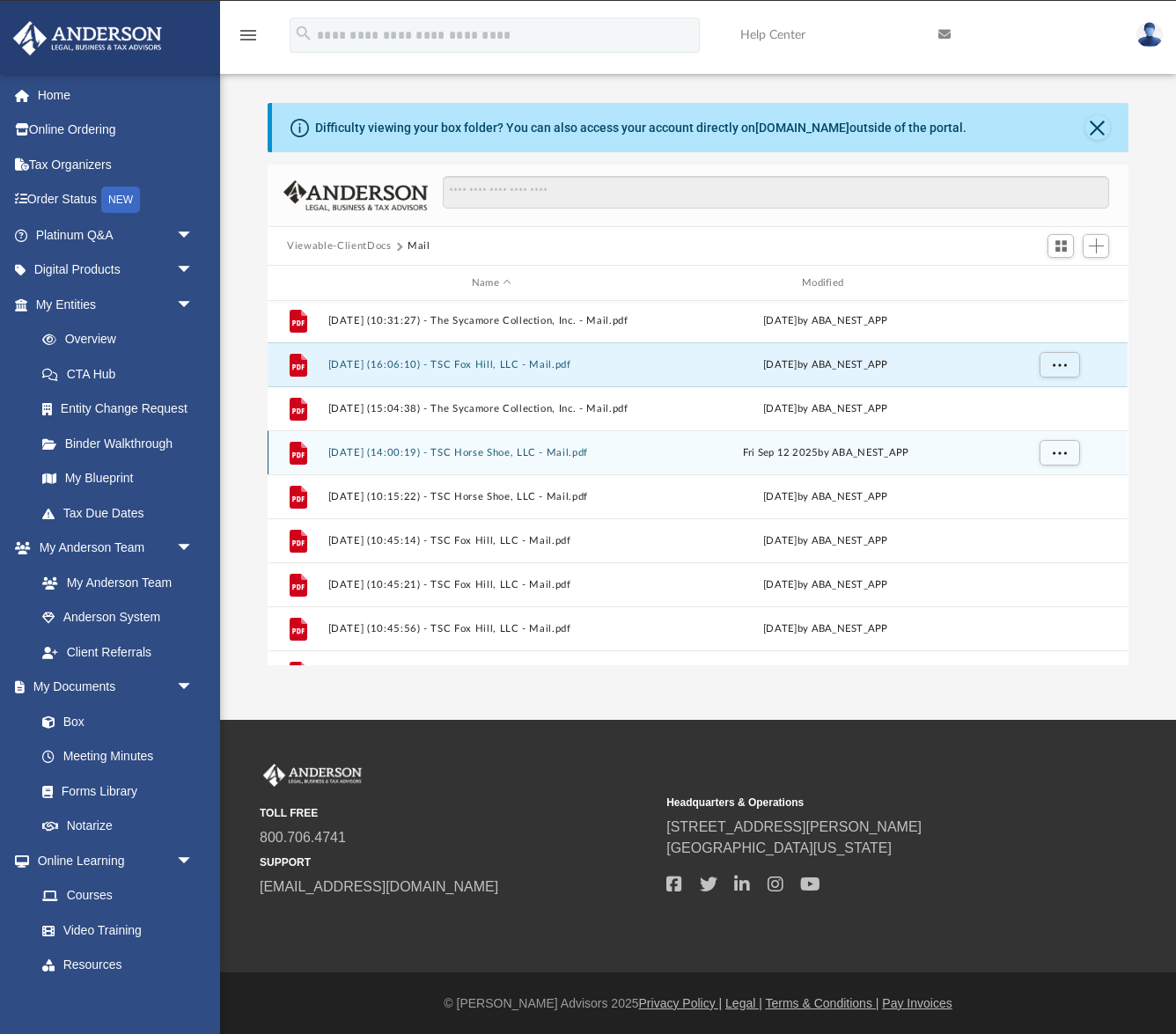
click at [584, 461] on div "File [DATE] (14:00:19) - TSC Horse Shoe, LLC - Mail.pdf [DATE] by ABA_NEST_APP" at bounding box center [698, 452] width 860 height 44
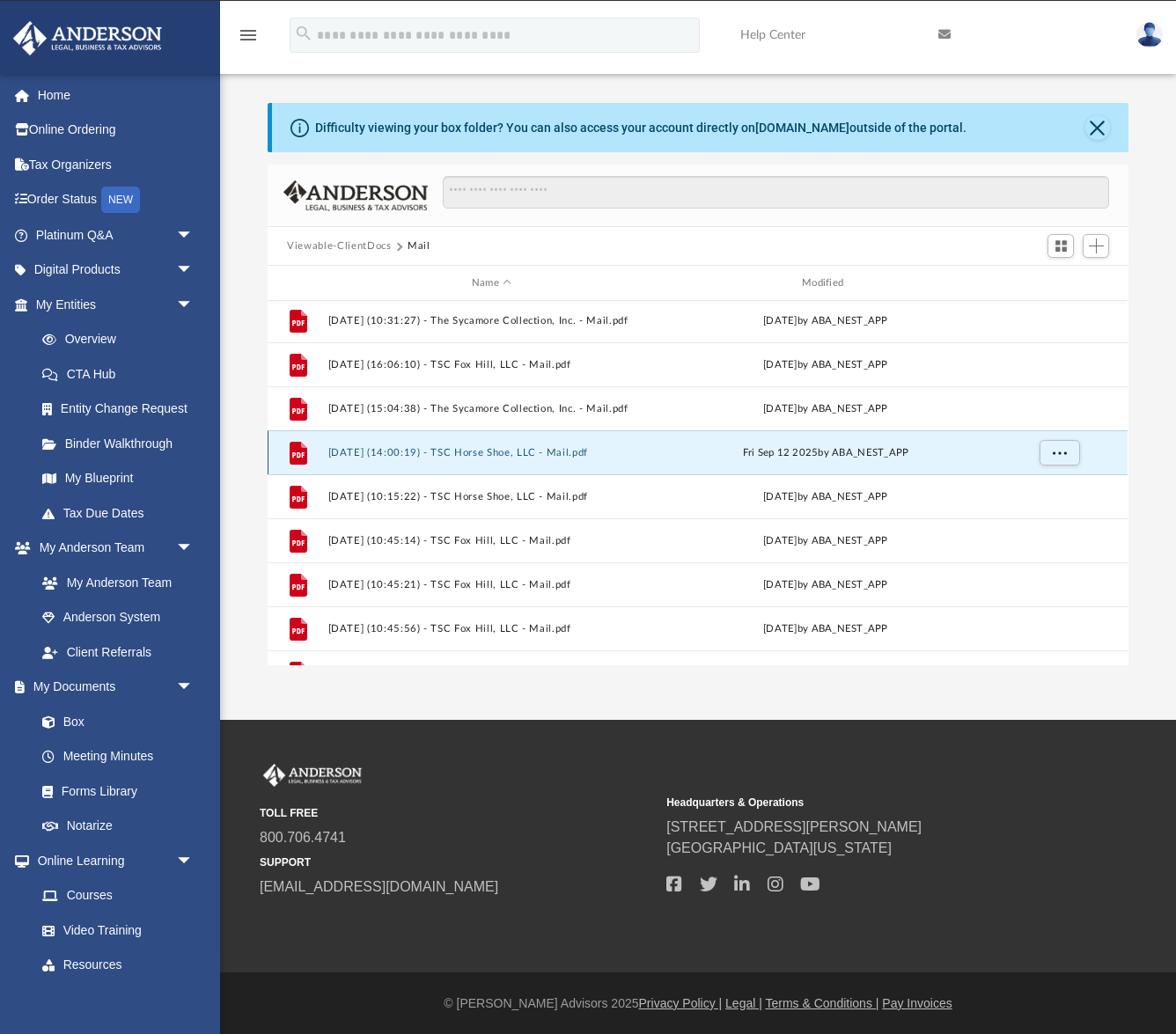
click at [588, 454] on button "[DATE] (14:00:19) - TSC Horse Shoe, LLC - Mail.pdf" at bounding box center [492, 452] width 327 height 11
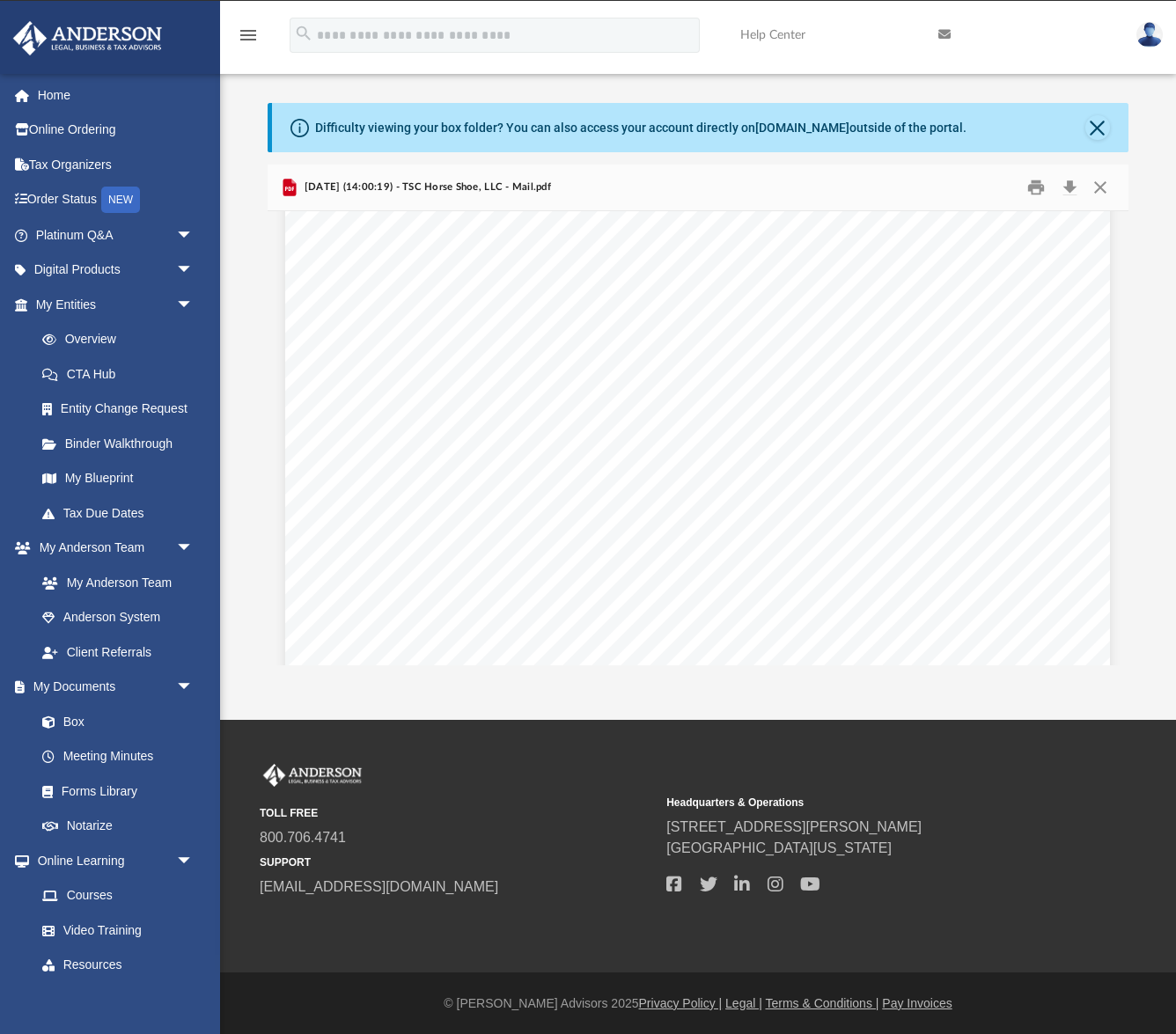
scroll to position [450, 0]
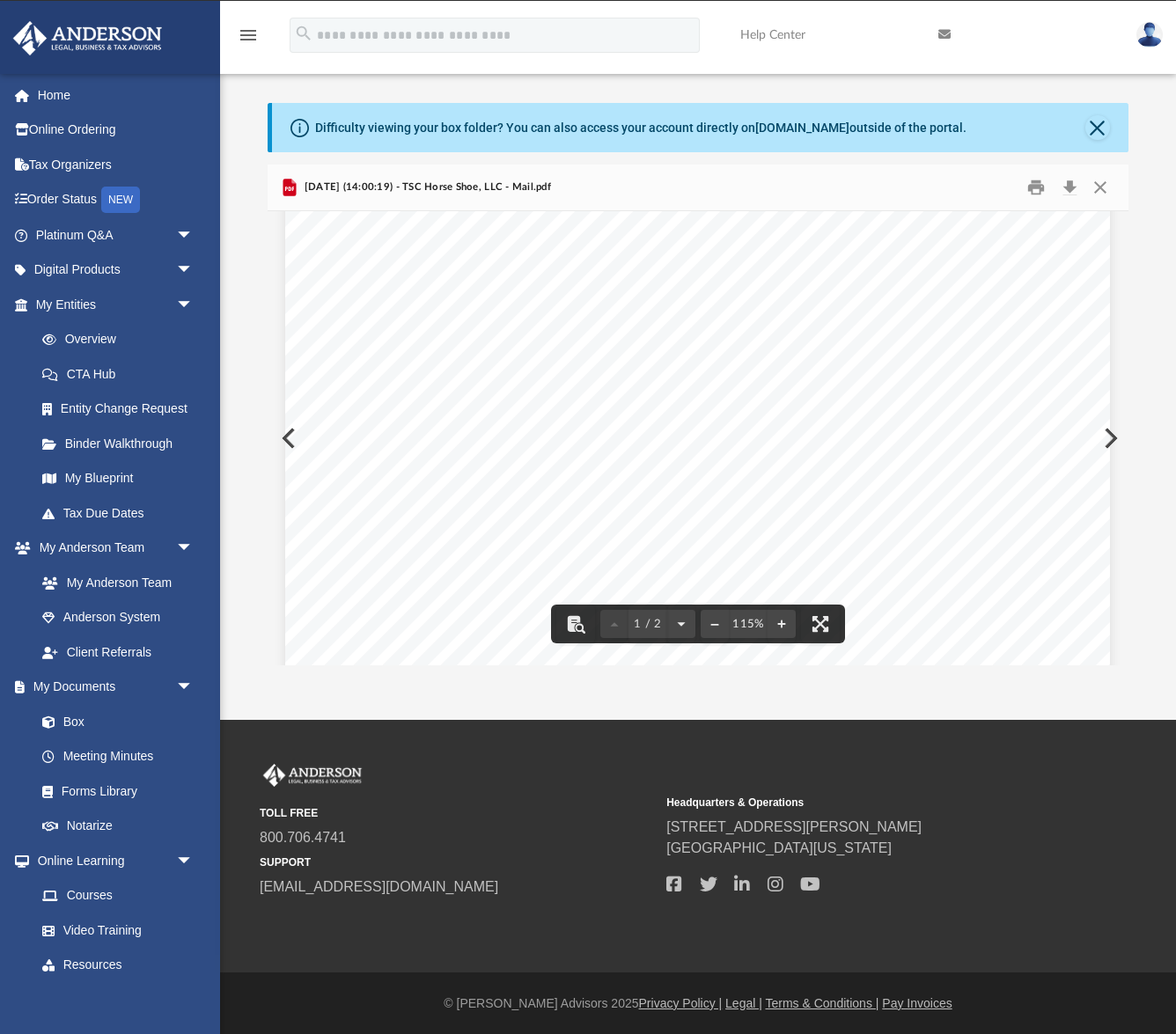
click at [584, 501] on div "Page 1" at bounding box center [697, 306] width 824 height 1063
click at [1033, 188] on button "Print" at bounding box center [1036, 188] width 35 height 28
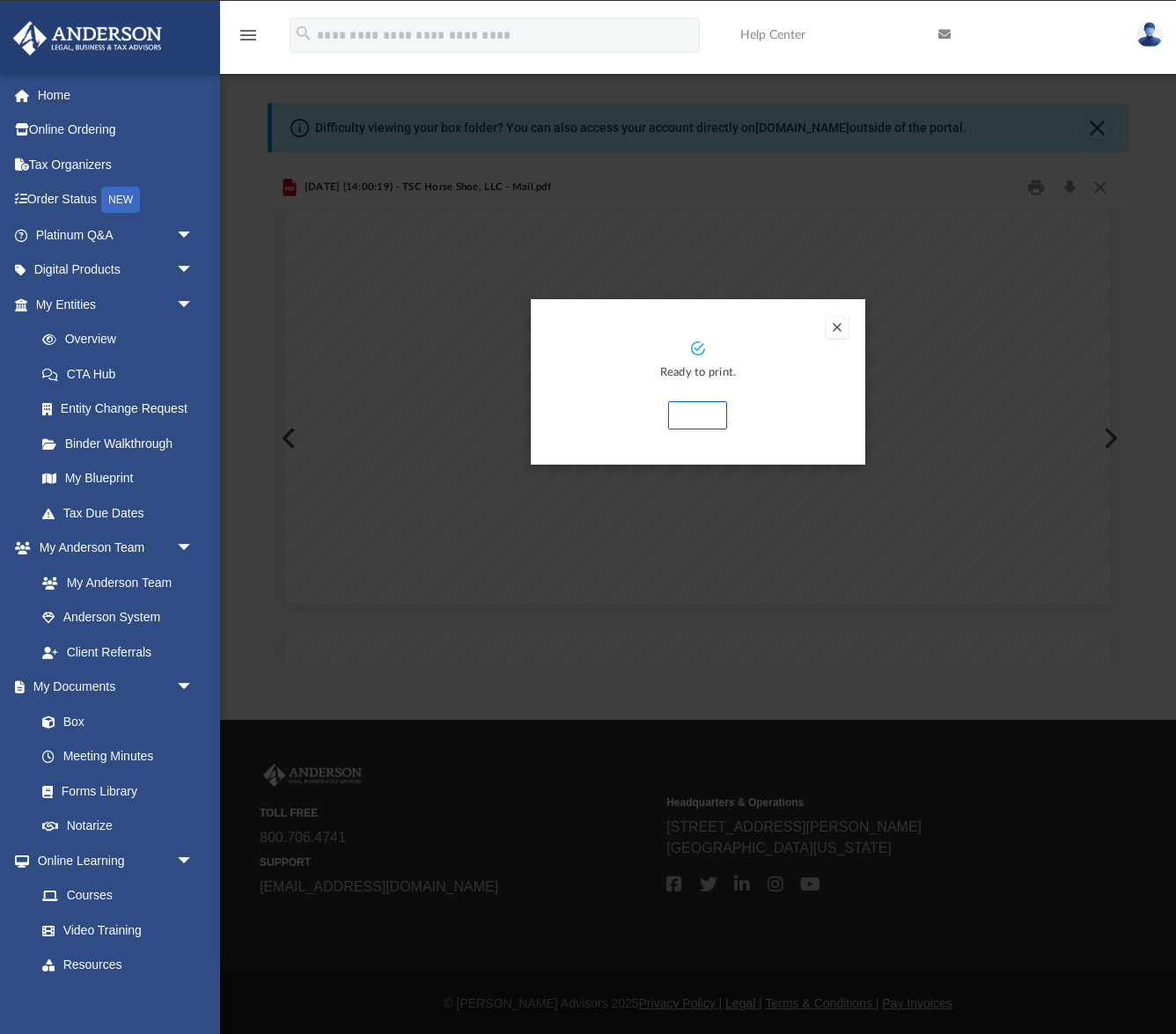
click at [842, 329] on button "Preview" at bounding box center [836, 327] width 21 height 21
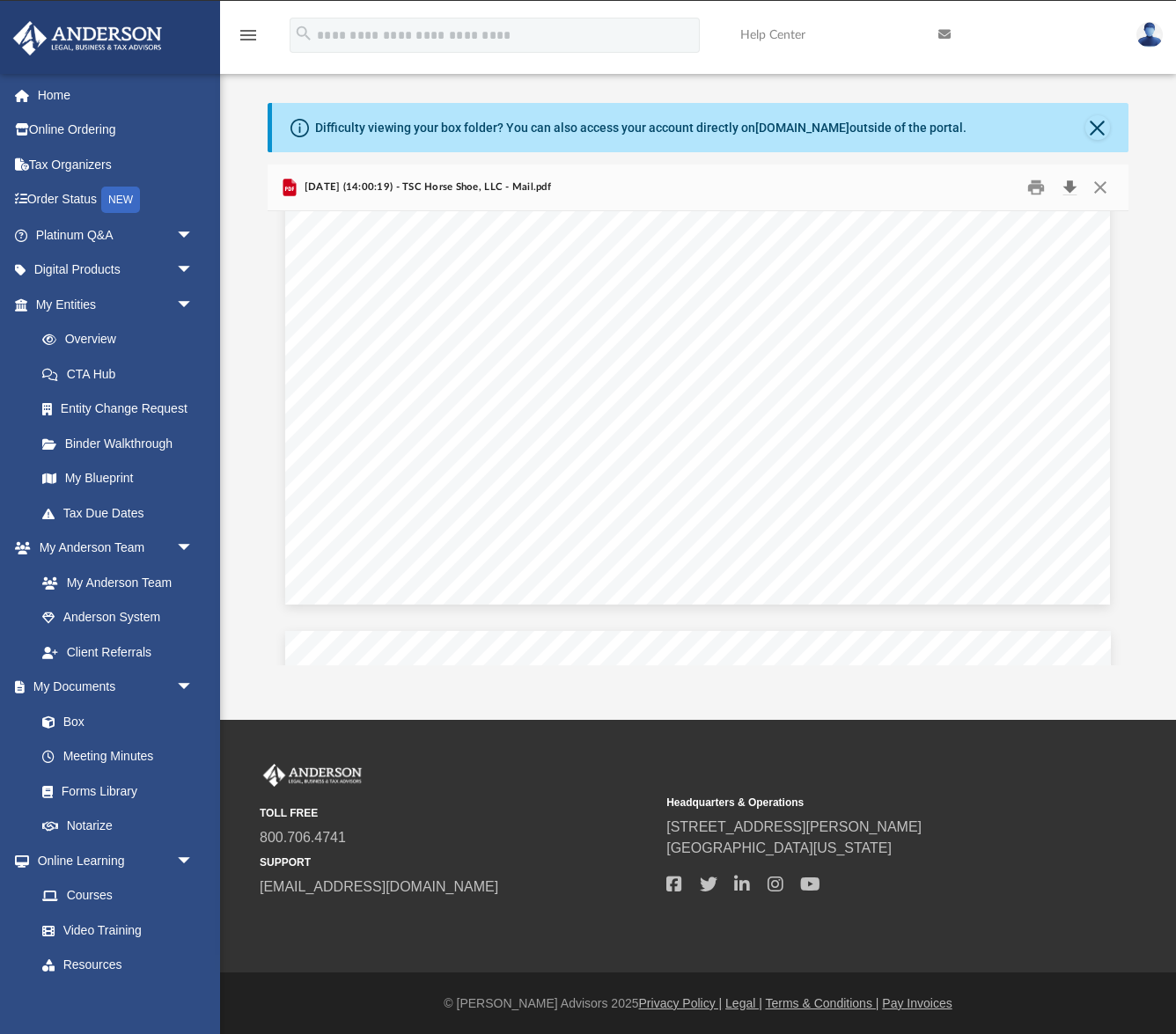
click at [1069, 191] on button "Download" at bounding box center [1069, 188] width 31 height 28
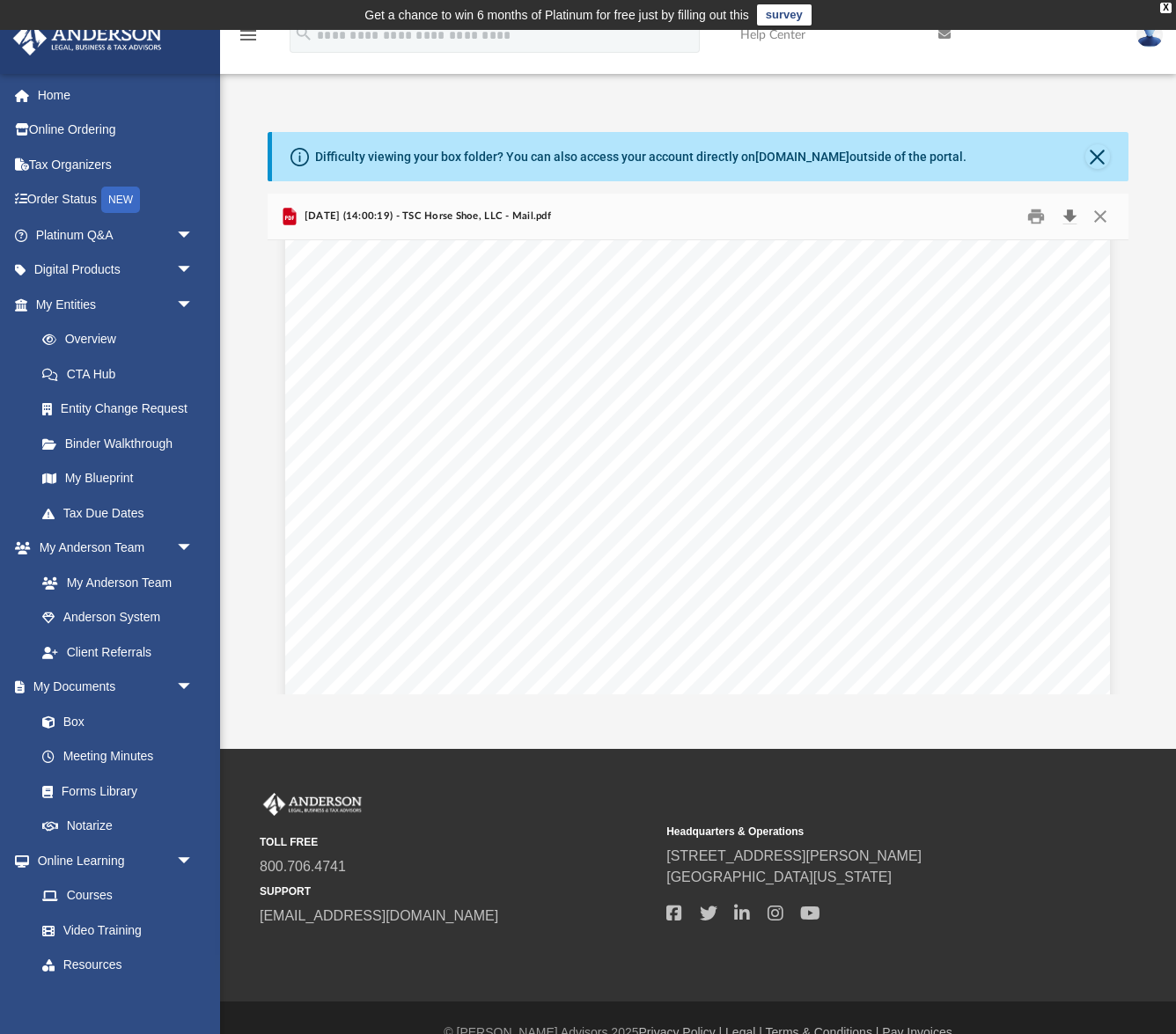
scroll to position [0, 0]
click at [1103, 220] on button "Close" at bounding box center [1100, 217] width 31 height 28
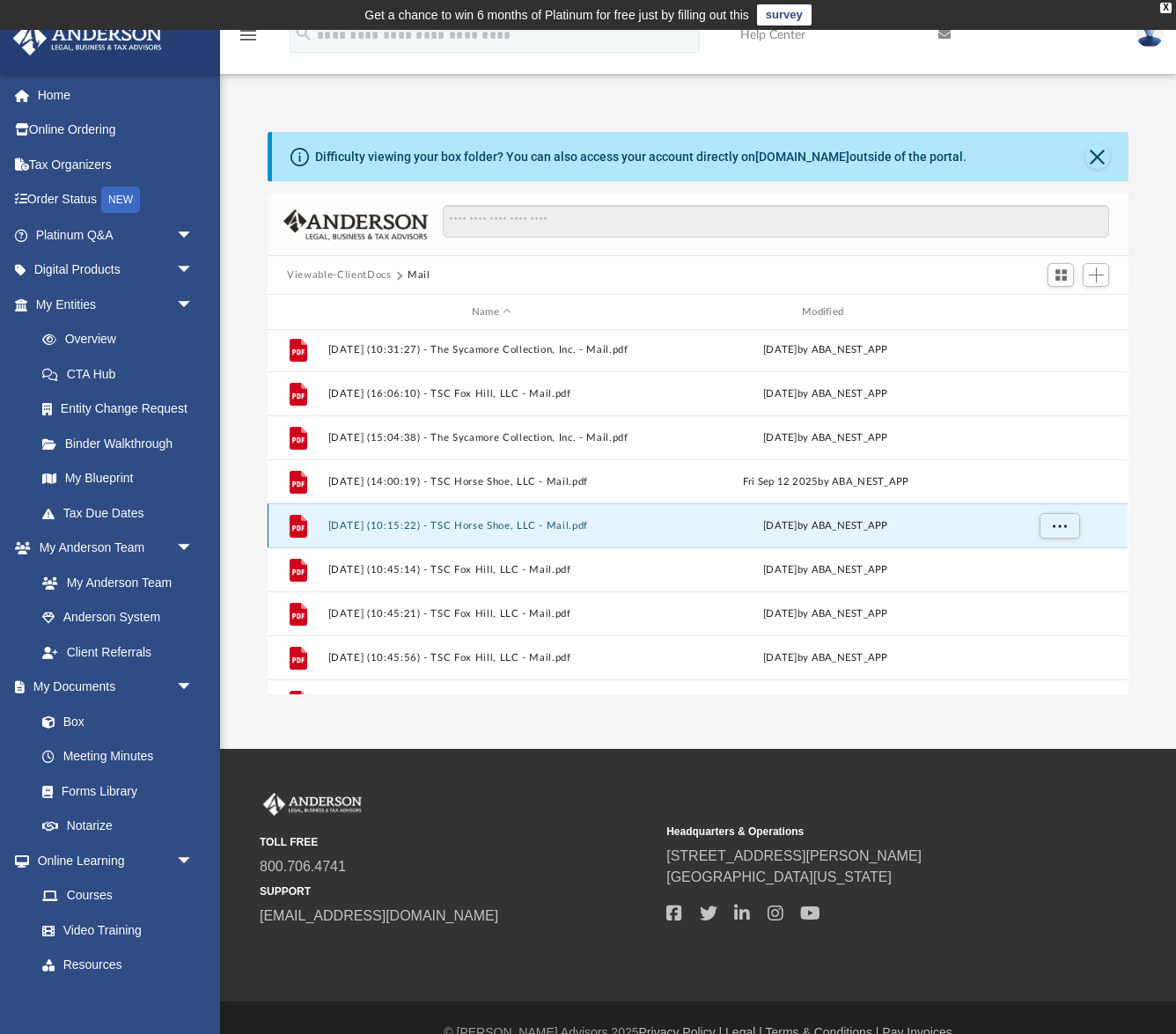
click at [571, 523] on button "[DATE] (10:15:22) - TSC Horse Shoe, LLC - Mail.pdf" at bounding box center [492, 526] width 327 height 11
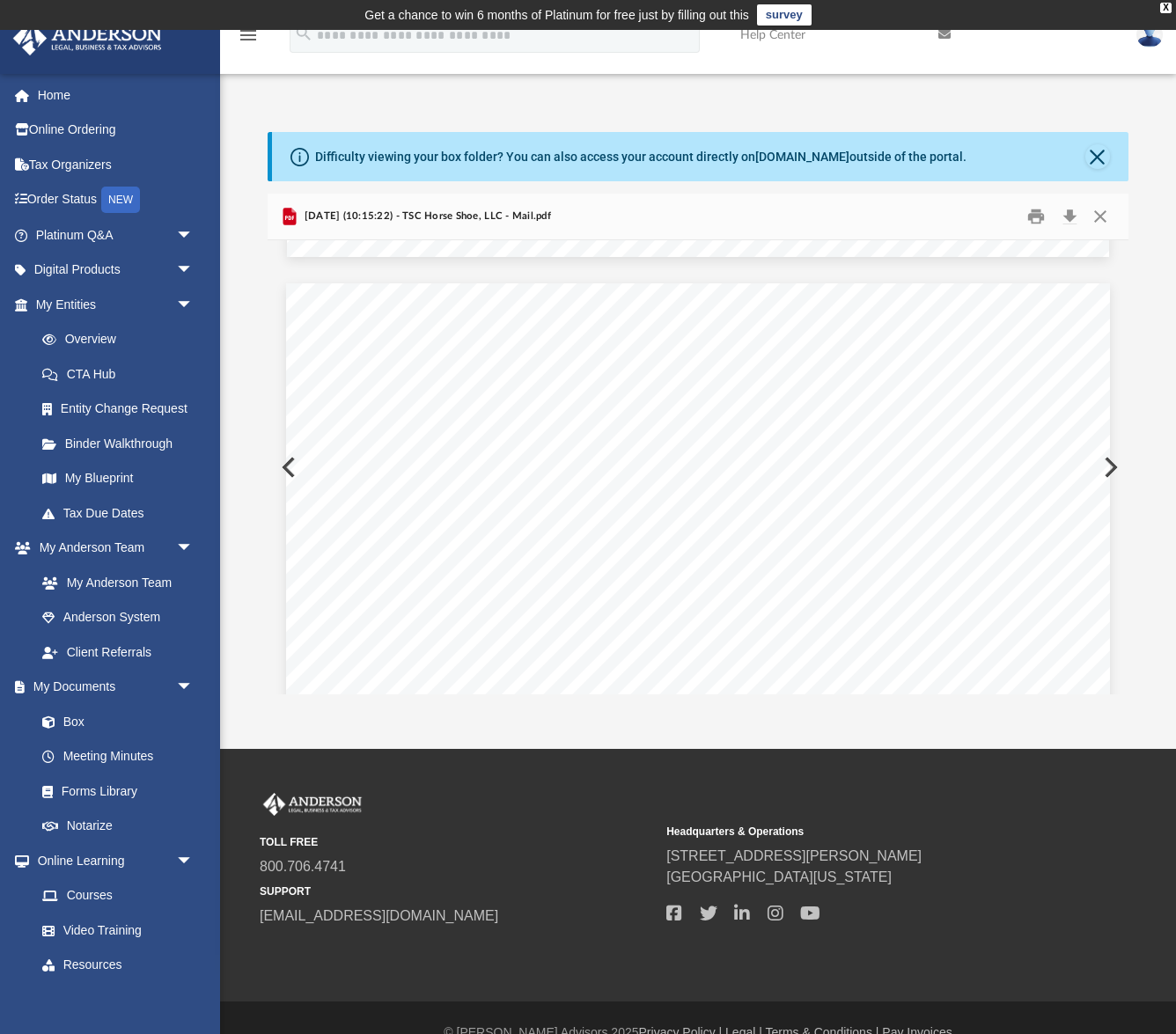
scroll to position [9925, 0]
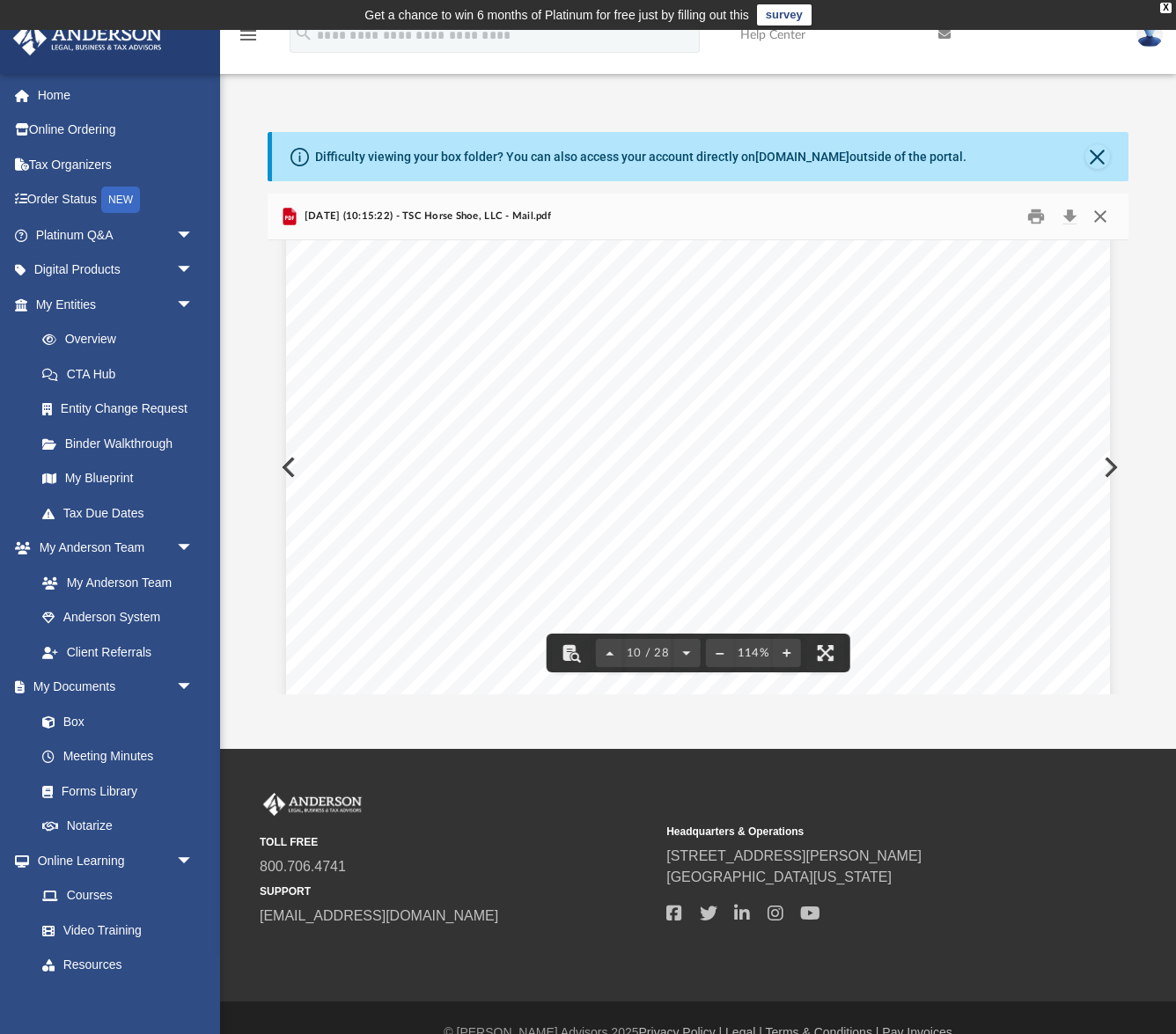
click at [1094, 219] on button "Close" at bounding box center [1100, 217] width 31 height 28
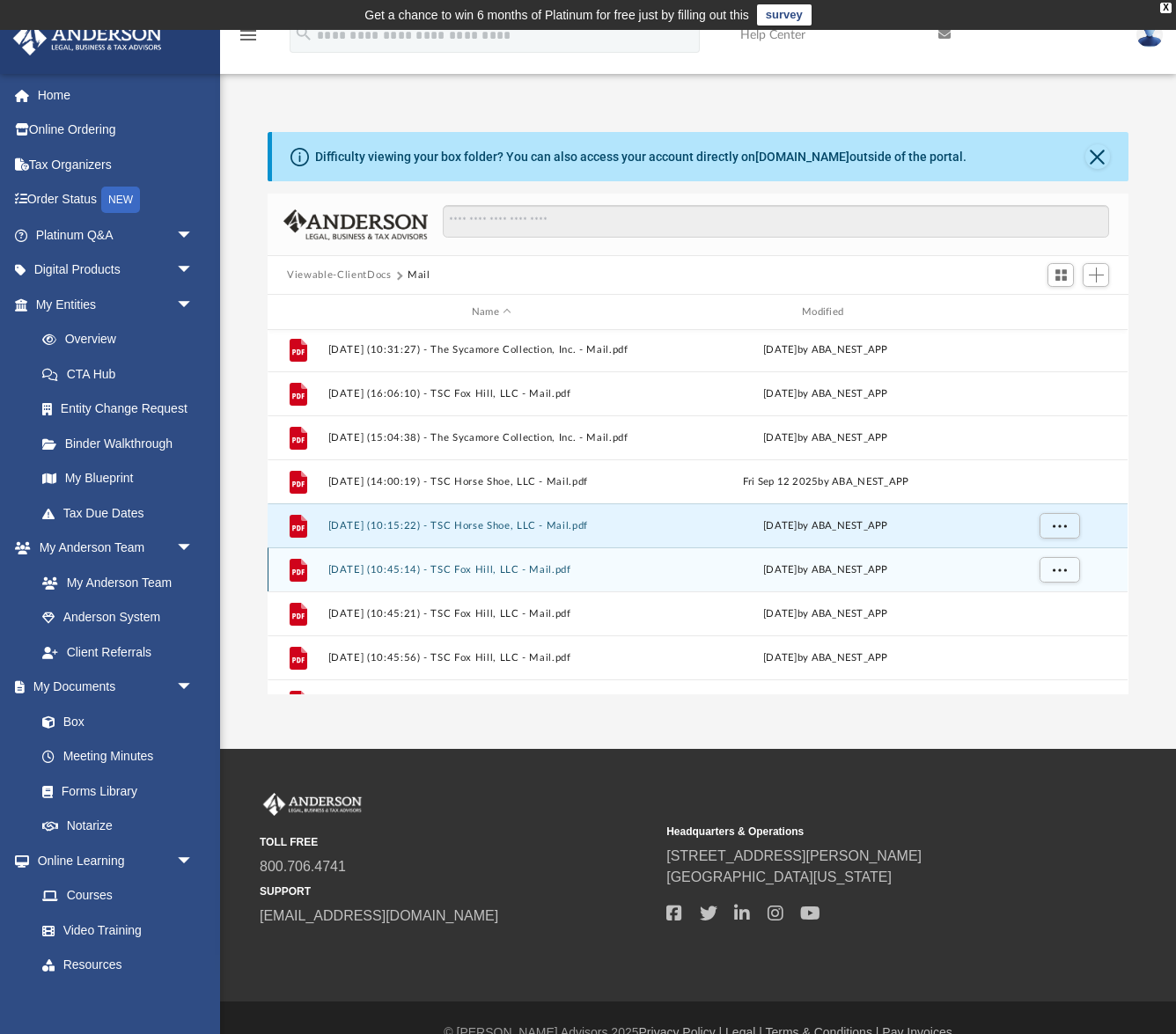
click at [810, 565] on div "[DATE] by ABA_NEST_APP" at bounding box center [826, 570] width 327 height 16
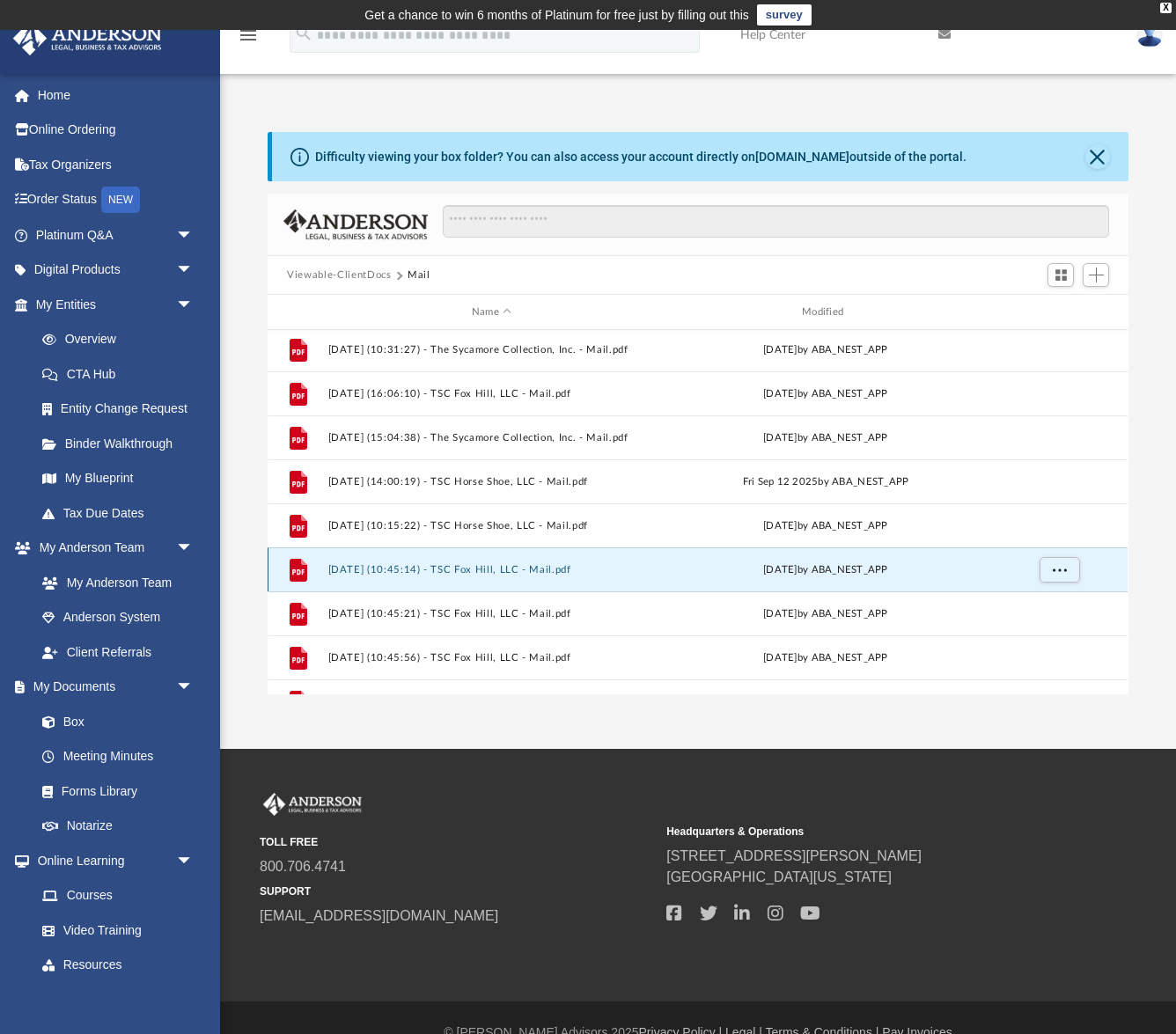
click at [549, 571] on button "[DATE] (10:45:14) - TSC Fox Hill, LLC - Mail.pdf" at bounding box center [492, 570] width 327 height 11
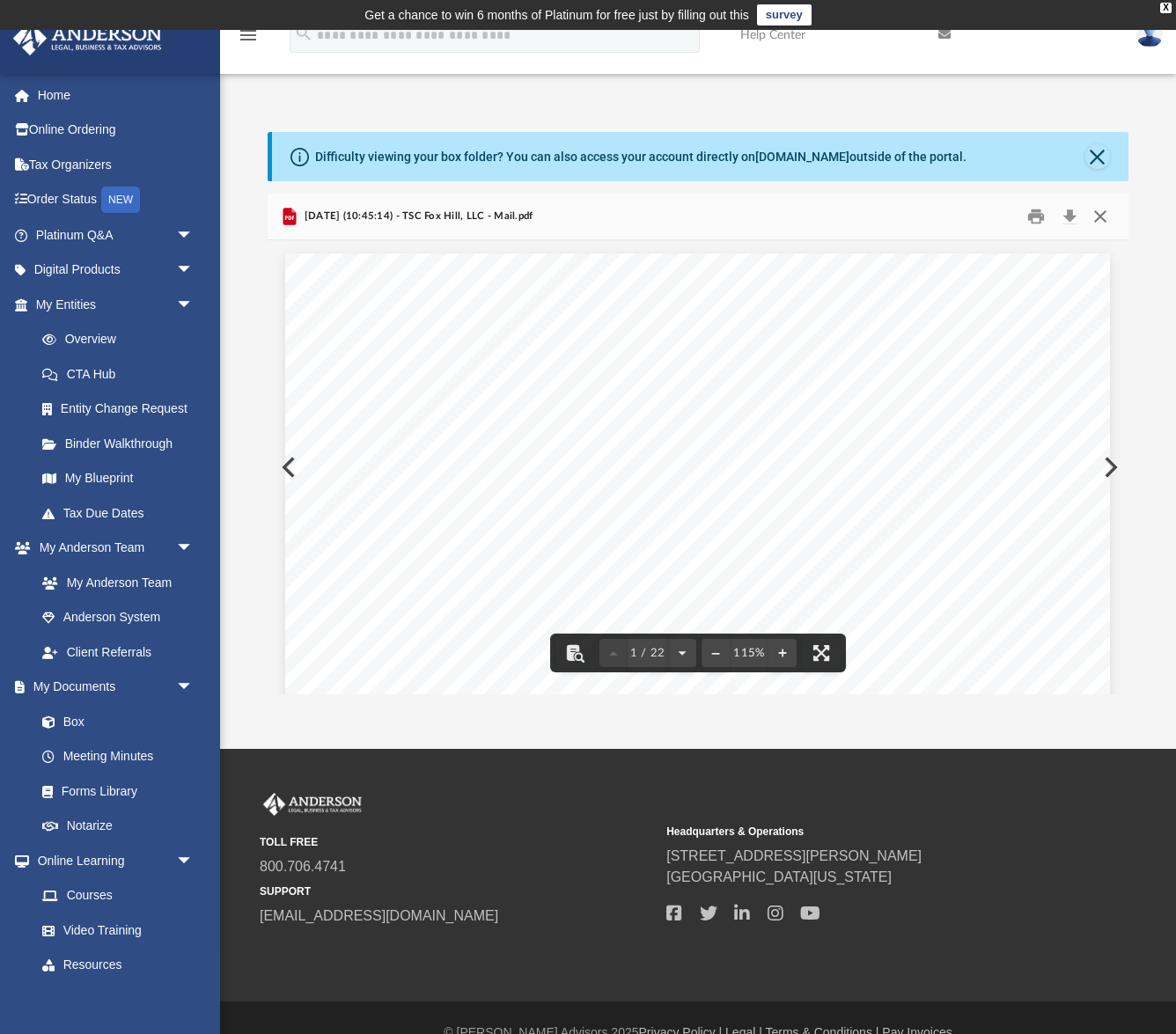
drag, startPoint x: 1097, startPoint y: 218, endPoint x: 935, endPoint y: 339, distance: 202.2
click at [935, 339] on div "[DATE] (10:45:14) - TSC Fox Hill, LLC - Mail.pdf 1 / 22 115%" at bounding box center [698, 444] width 860 height 501
click at [1070, 220] on button "Download" at bounding box center [1069, 217] width 31 height 28
click at [1107, 217] on button "Close" at bounding box center [1100, 217] width 31 height 28
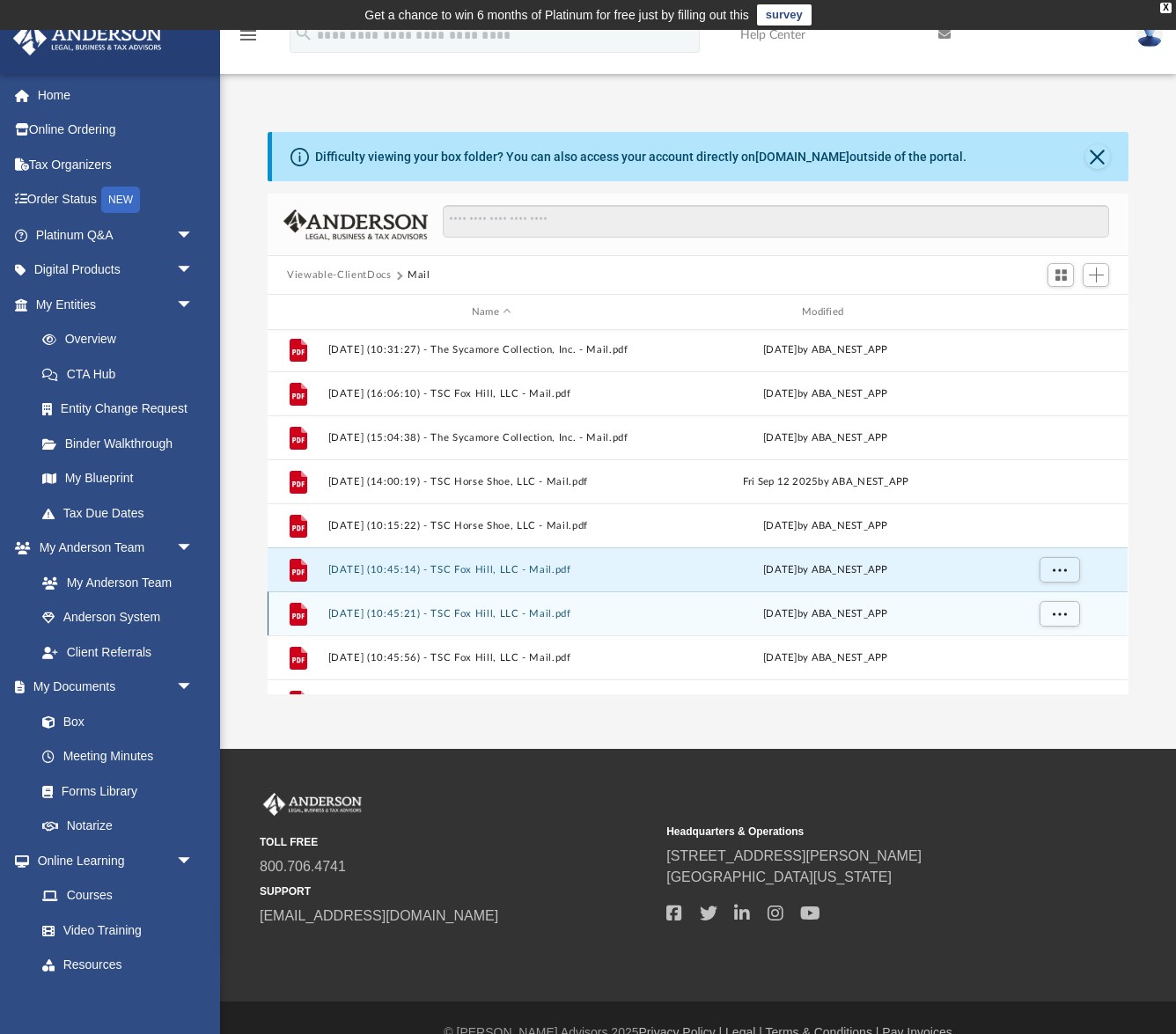
click at [545, 608] on button "[DATE] (10:45:21) - TSC Fox Hill, LLC - Mail.pdf" at bounding box center [492, 614] width 327 height 11
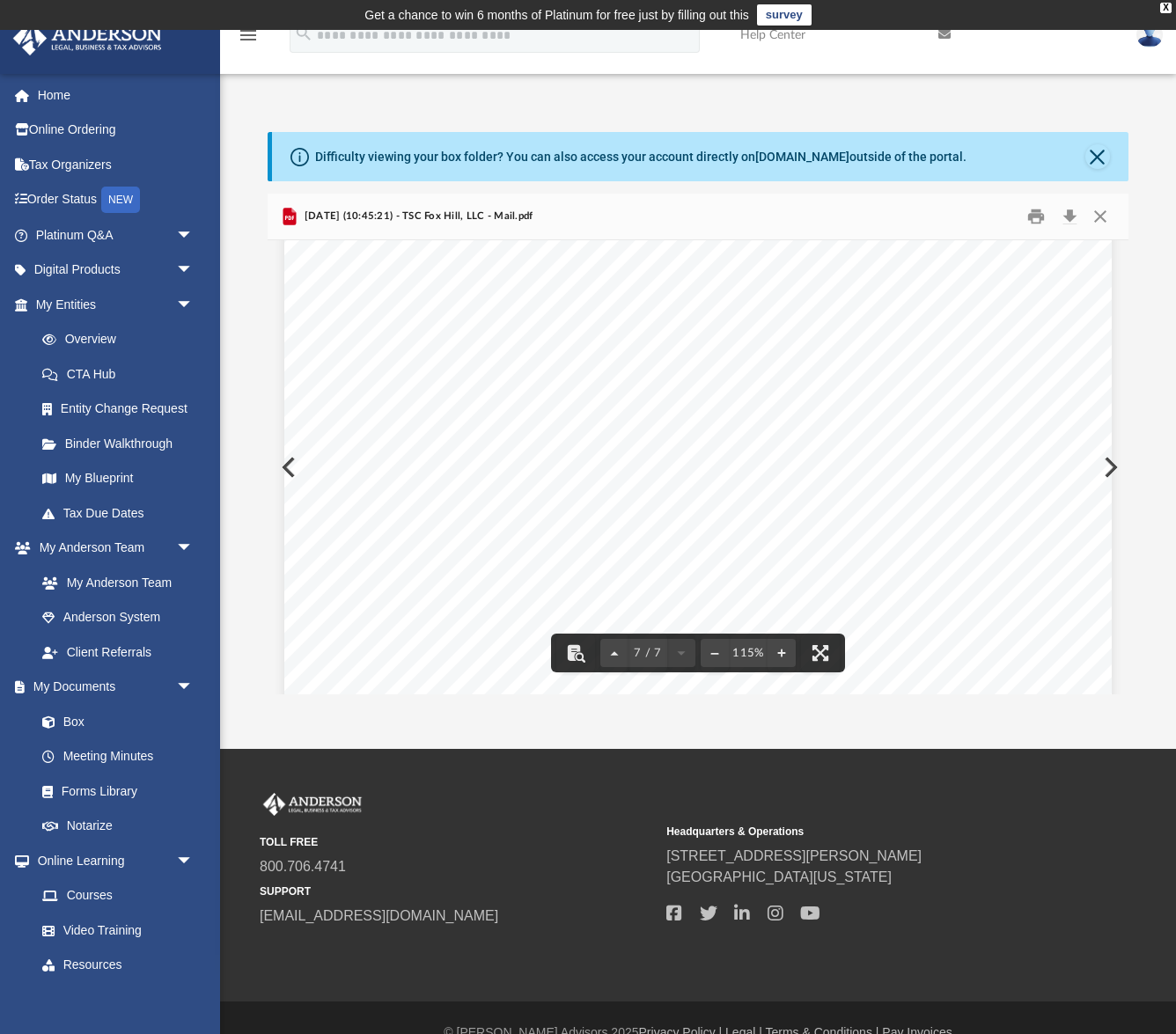
scroll to position [7155, 0]
click at [1069, 217] on button "Download" at bounding box center [1069, 217] width 31 height 28
click at [1099, 218] on button "Close" at bounding box center [1100, 217] width 31 height 28
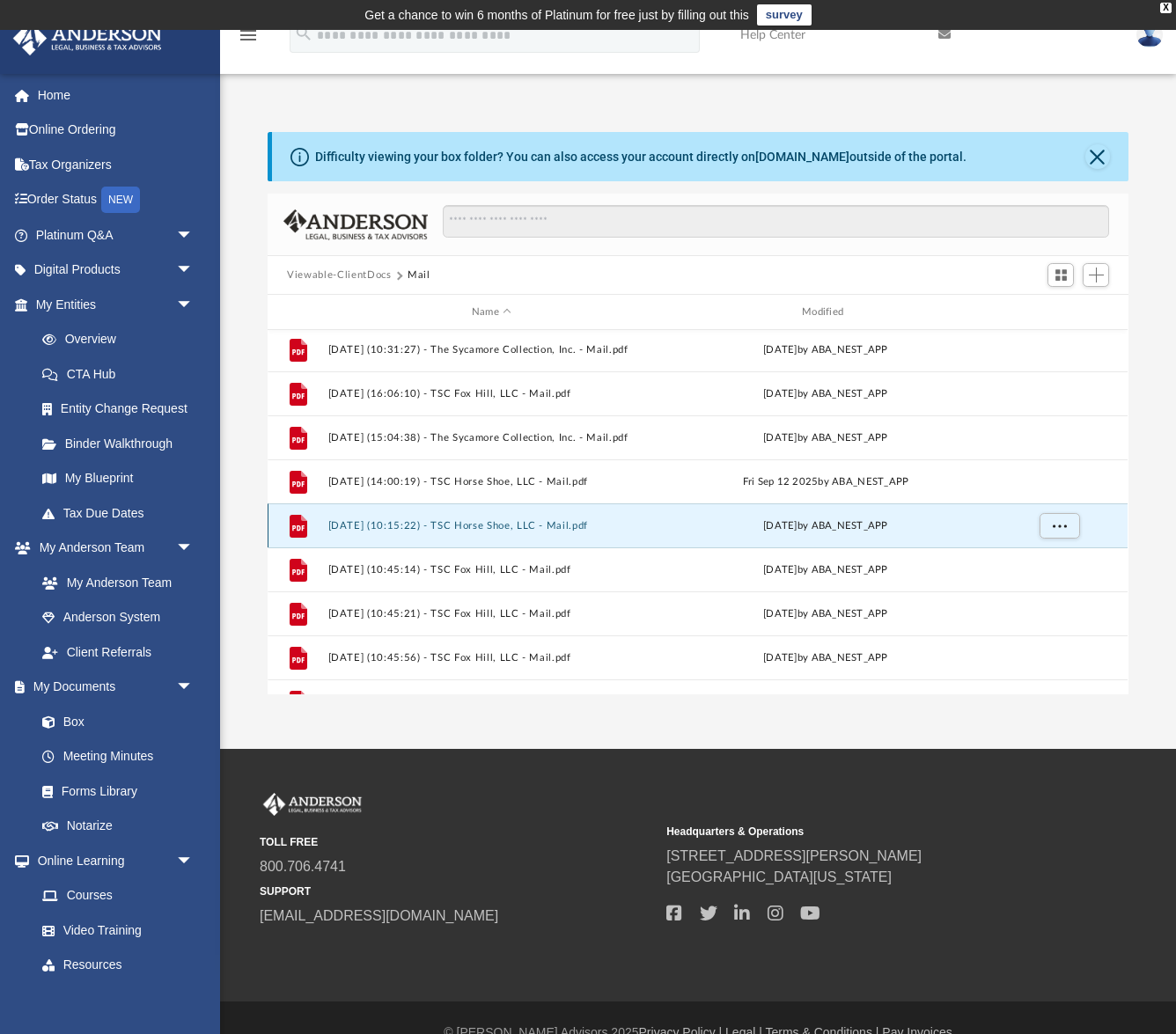
click at [496, 523] on button "[DATE] (10:15:22) - TSC Horse Shoe, LLC - Mail.pdf" at bounding box center [492, 526] width 327 height 11
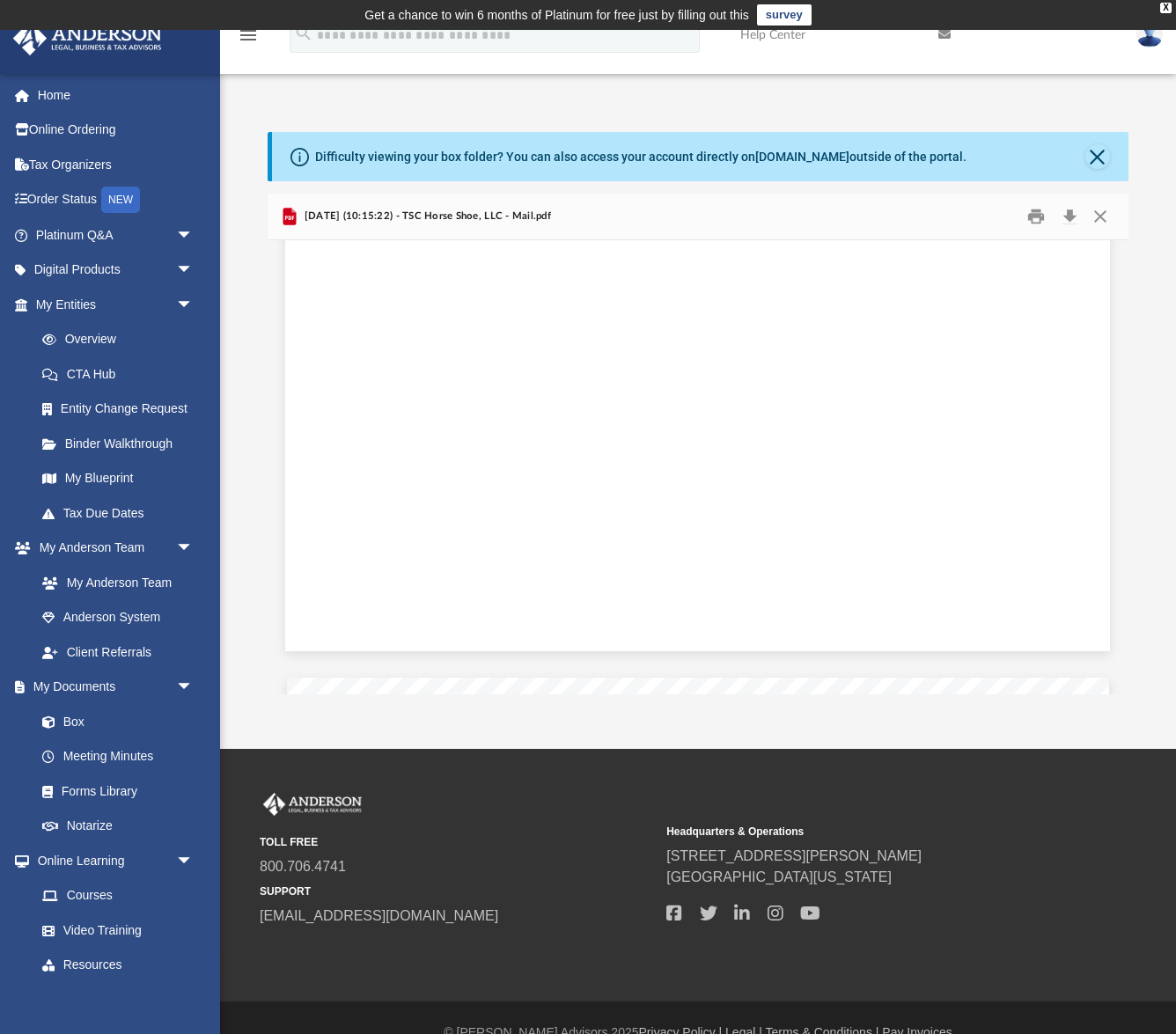
scroll to position [0, 0]
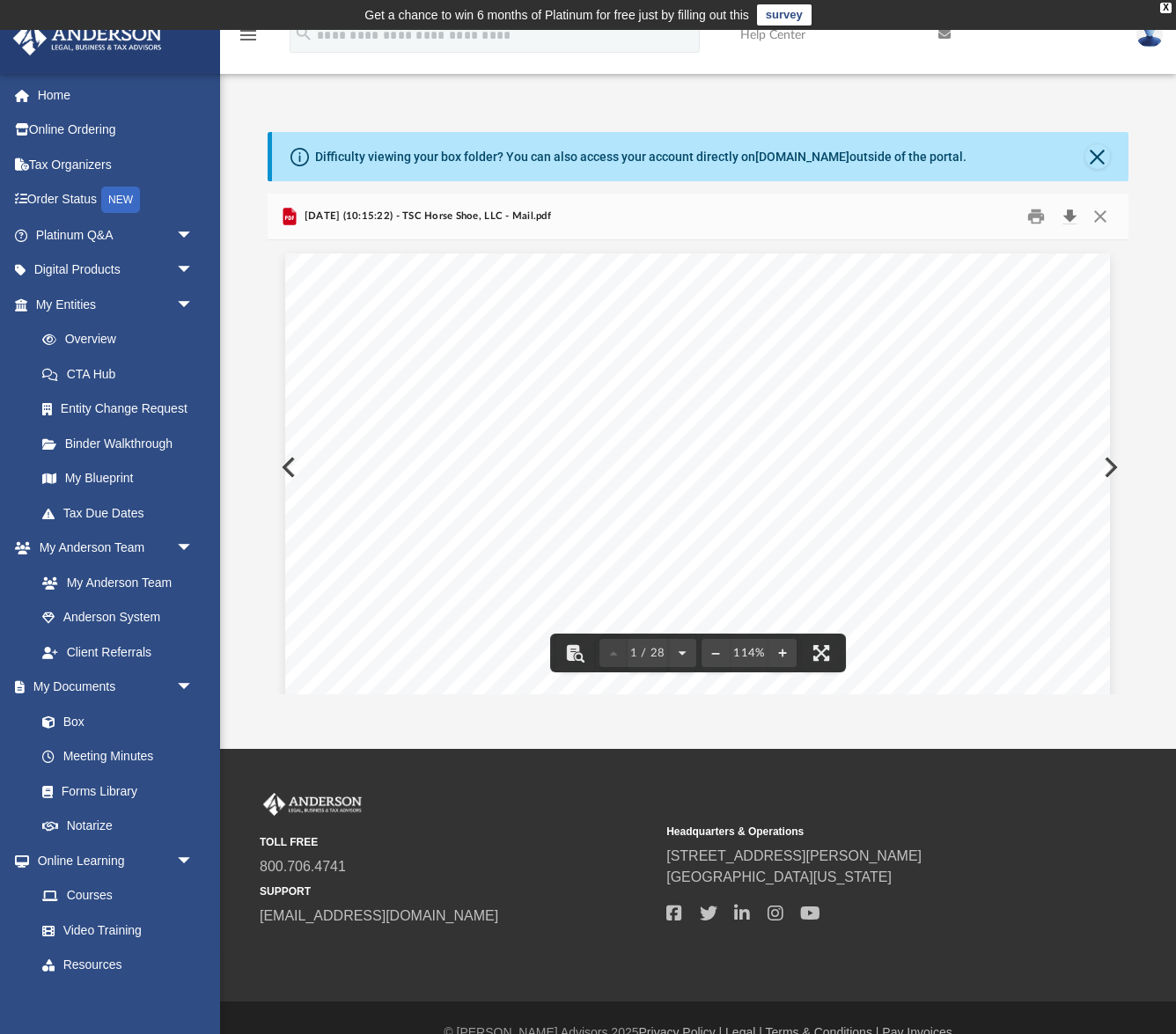
click at [1069, 216] on button "Download" at bounding box center [1069, 217] width 31 height 28
click at [1106, 218] on button "Close" at bounding box center [1100, 217] width 31 height 28
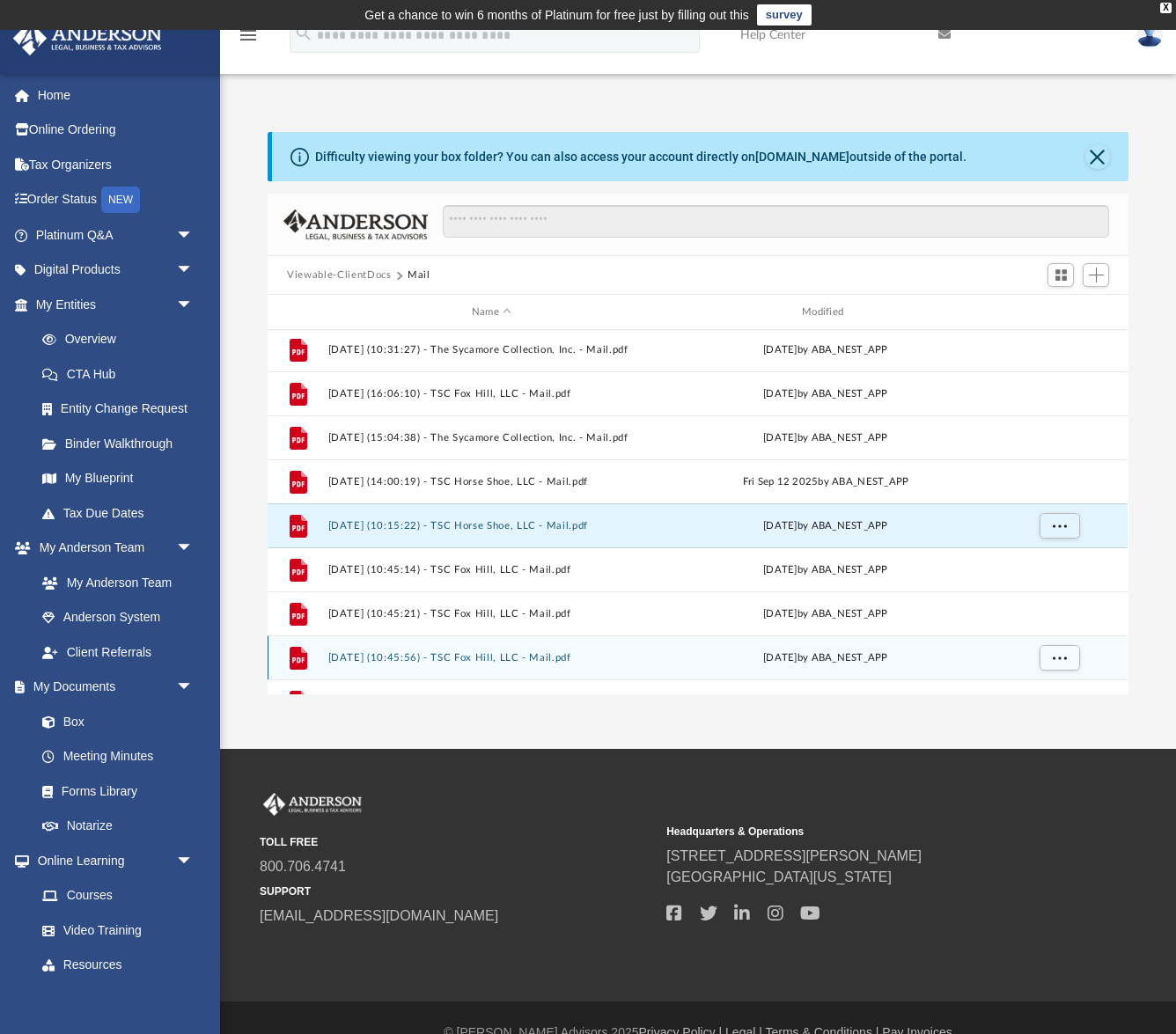
click at [515, 655] on button "[DATE] (10:45:56) - TSC Fox Hill, LLC - Mail.pdf" at bounding box center [492, 658] width 327 height 11
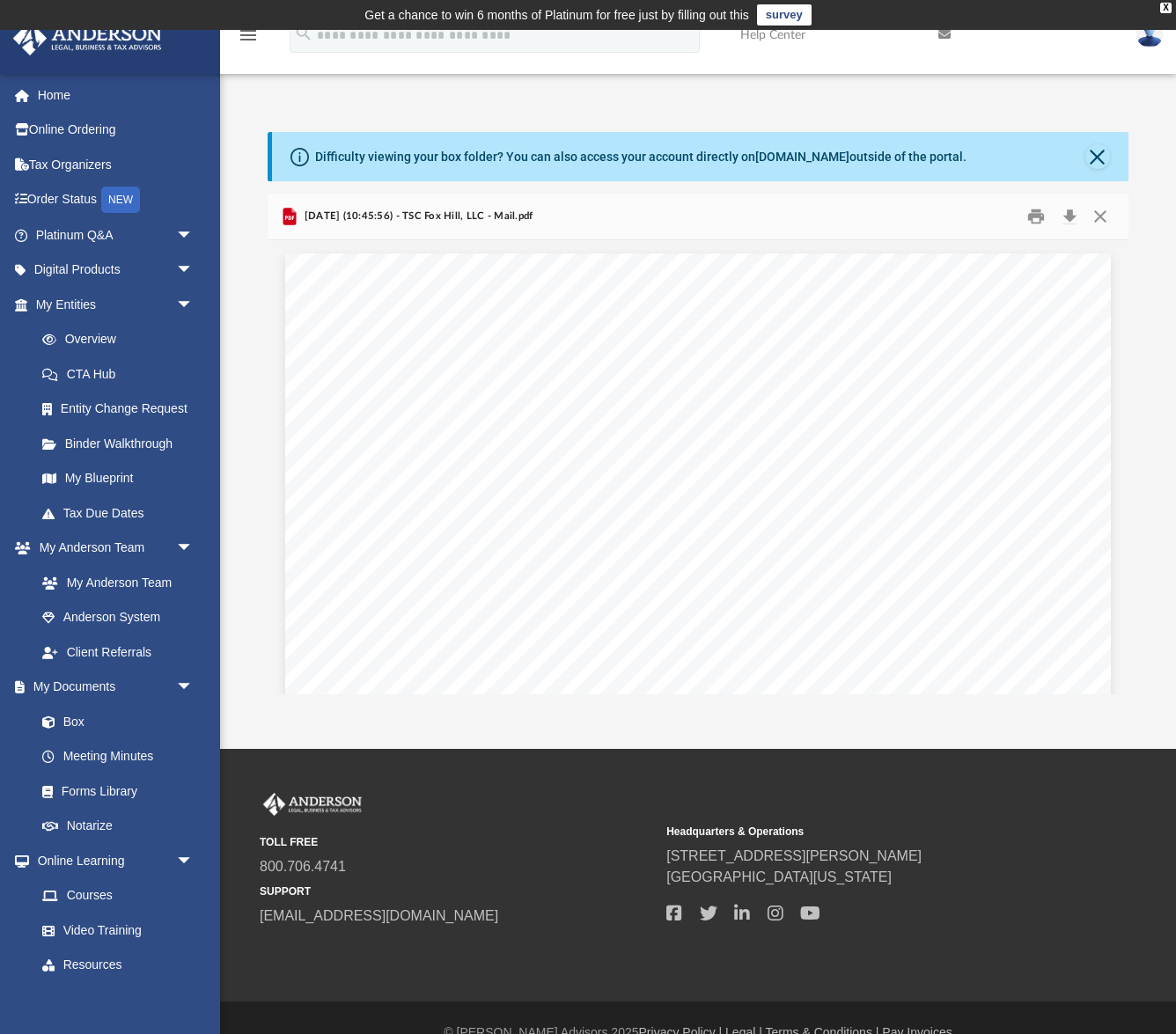
scroll to position [9790, 0]
click at [1070, 220] on button "Download" at bounding box center [1069, 217] width 31 height 28
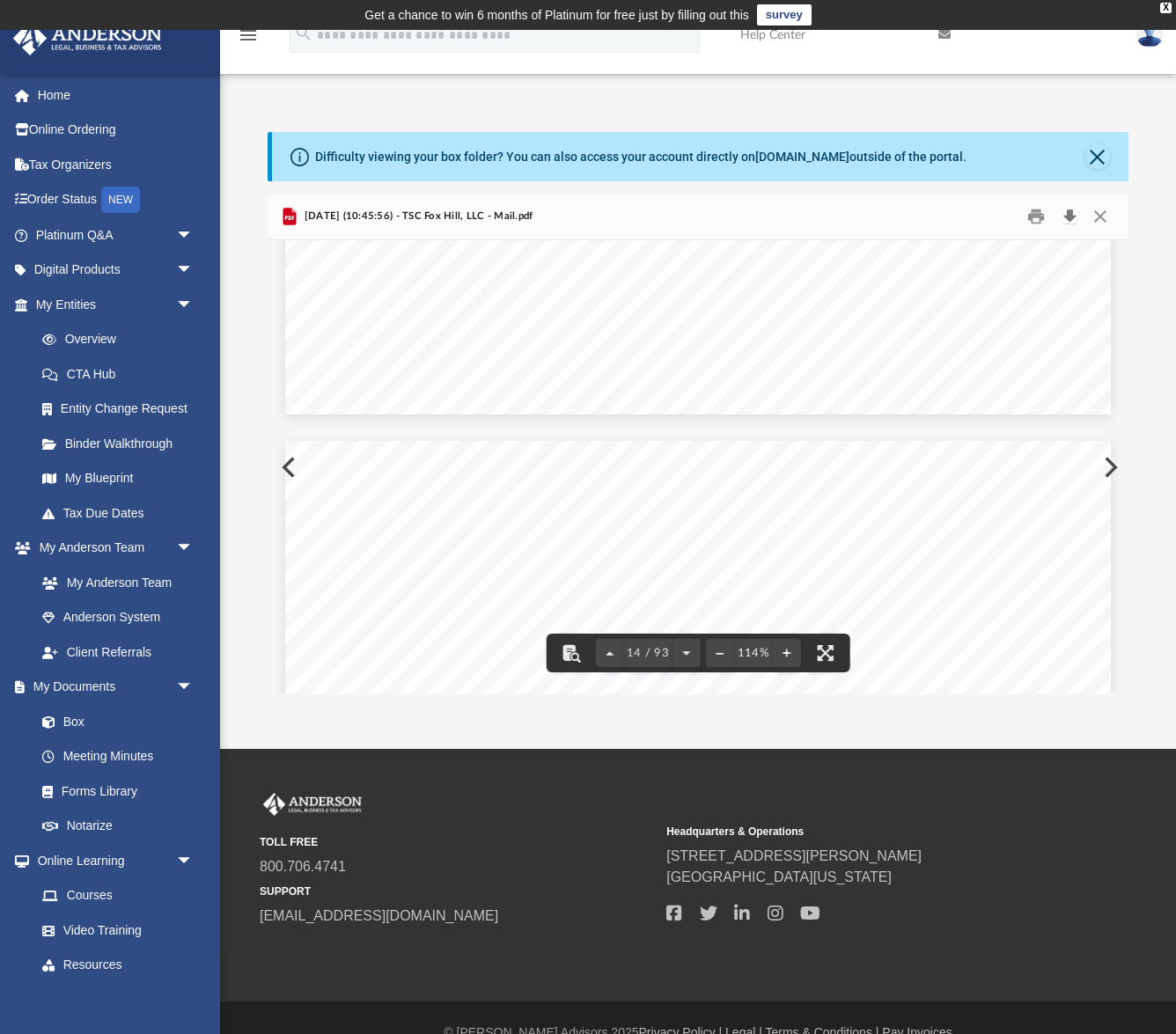
scroll to position [14130, 0]
click at [1100, 220] on button "Close" at bounding box center [1100, 217] width 31 height 28
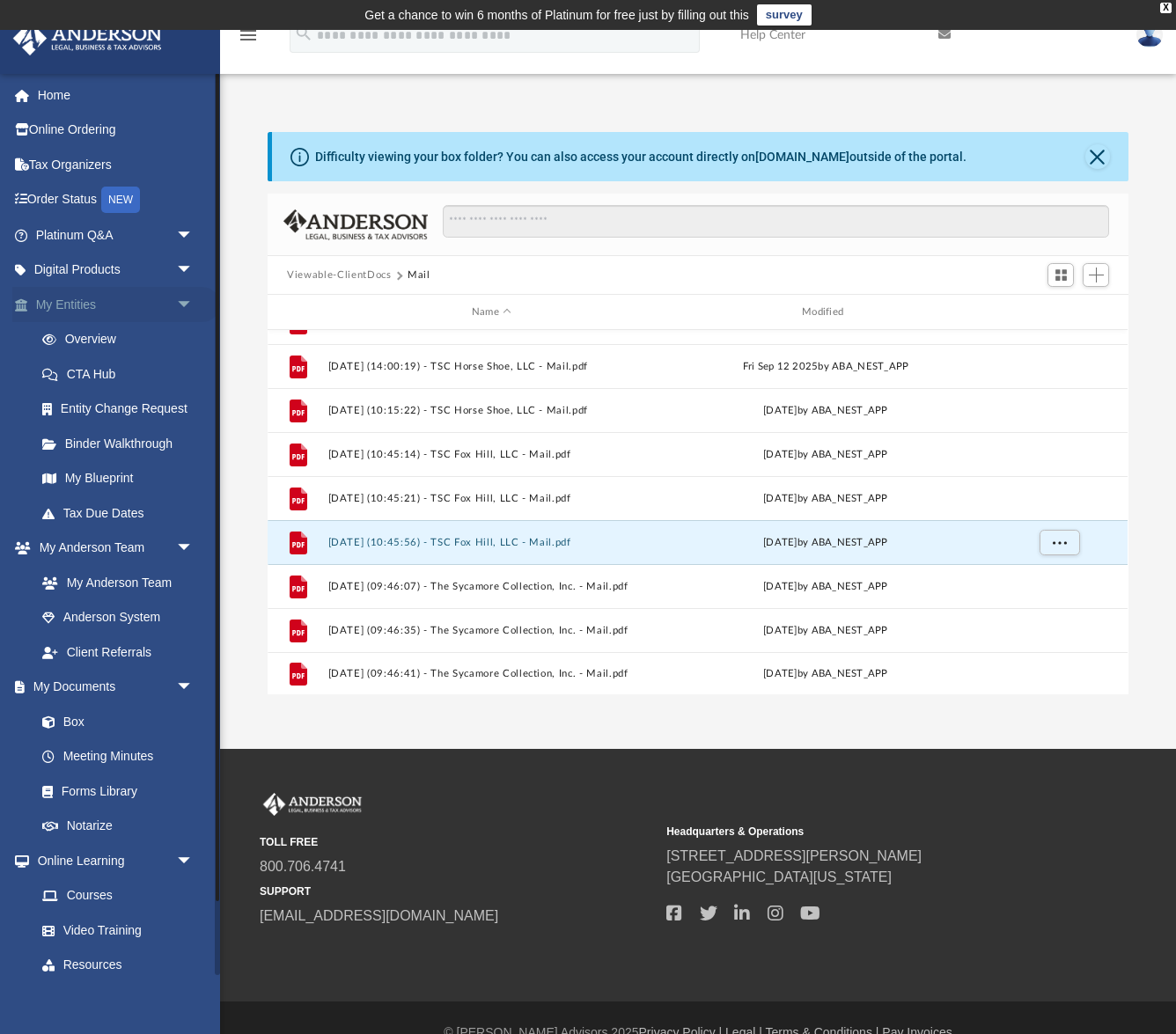
scroll to position [1484, 0]
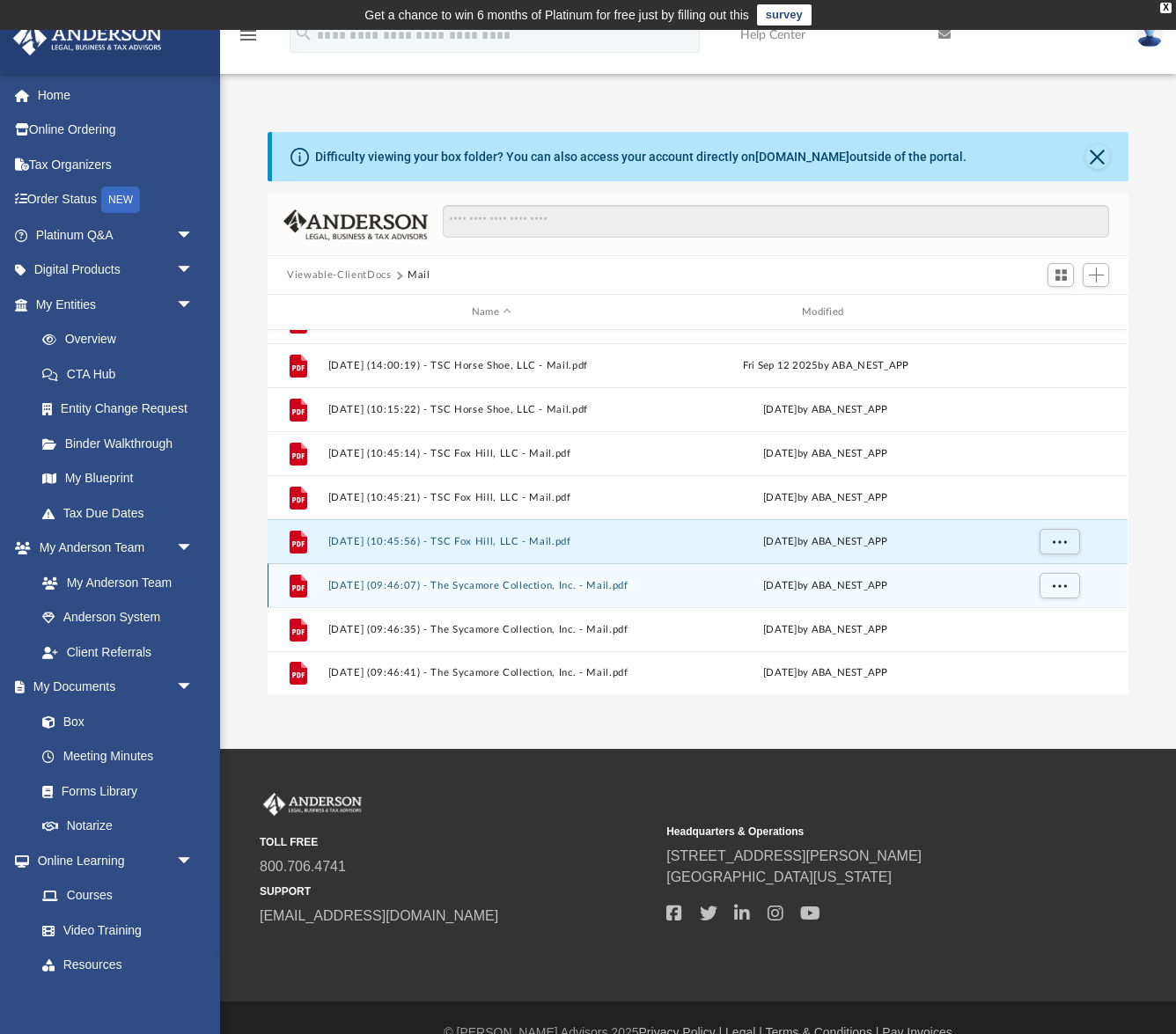
click at [573, 598] on div "File [DATE] (09:46:07) - The Sycamore Collection, Inc. - Mail.pdf [DATE] by ABA…" at bounding box center [698, 585] width 860 height 44
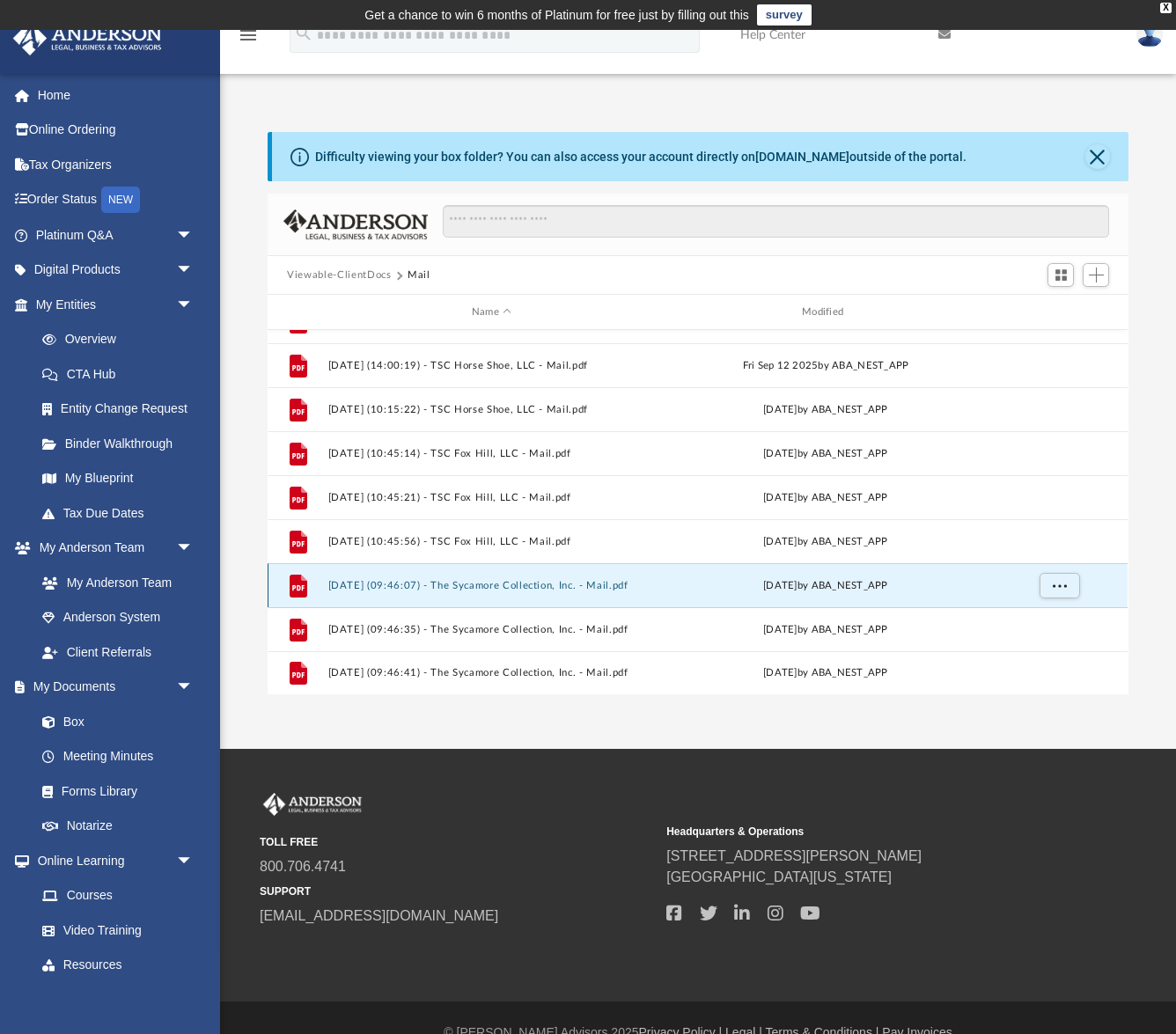
click at [577, 593] on div "File [DATE] (09:46:07) - The Sycamore Collection, Inc. - Mail.pdf [DATE] by ABA…" at bounding box center [698, 585] width 860 height 44
click at [580, 586] on button "[DATE] (09:46:07) - The Sycamore Collection, Inc. - Mail.pdf" at bounding box center [492, 585] width 327 height 11
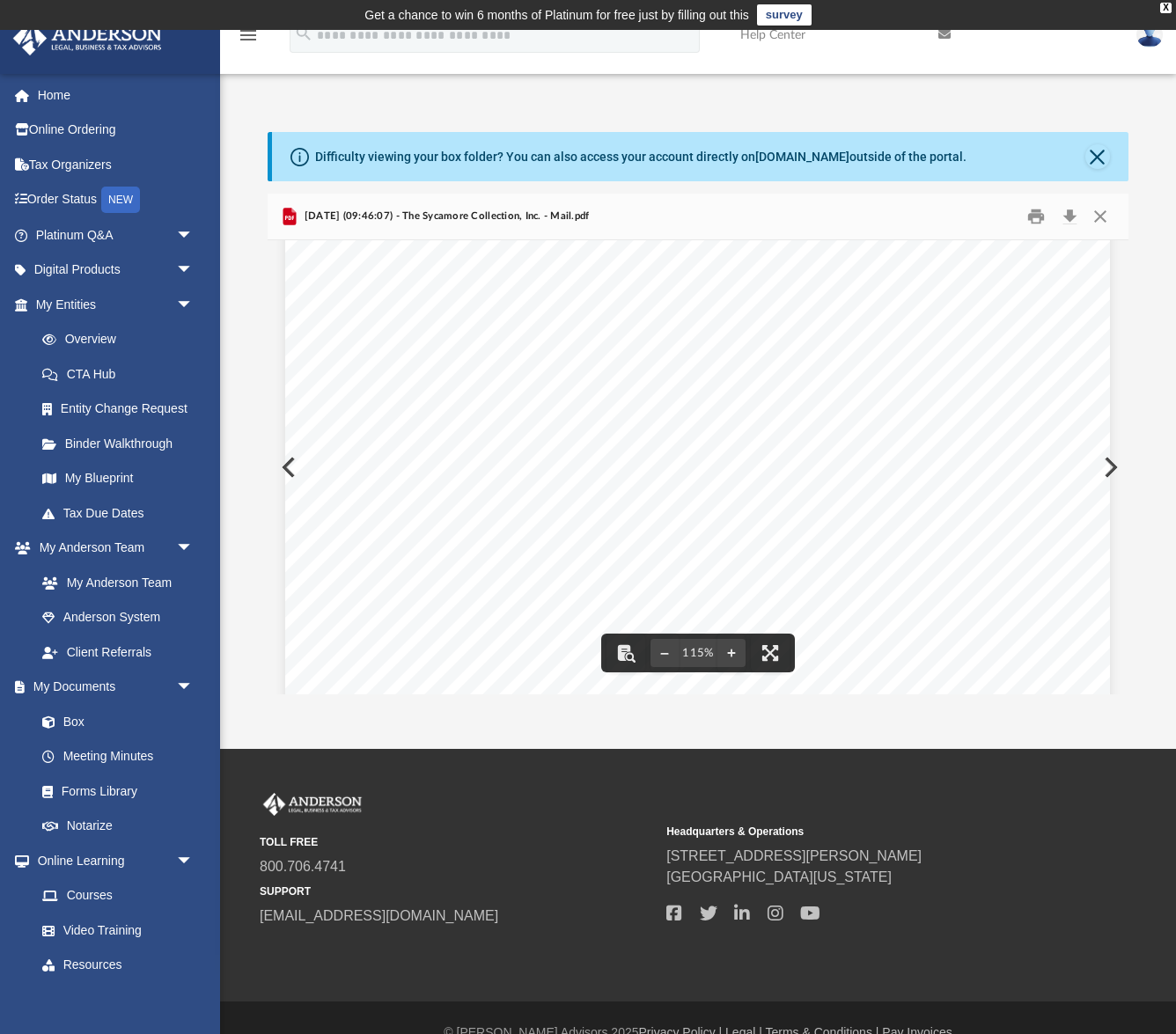
scroll to position [484, 0]
click at [1101, 217] on button "Close" at bounding box center [1100, 217] width 31 height 28
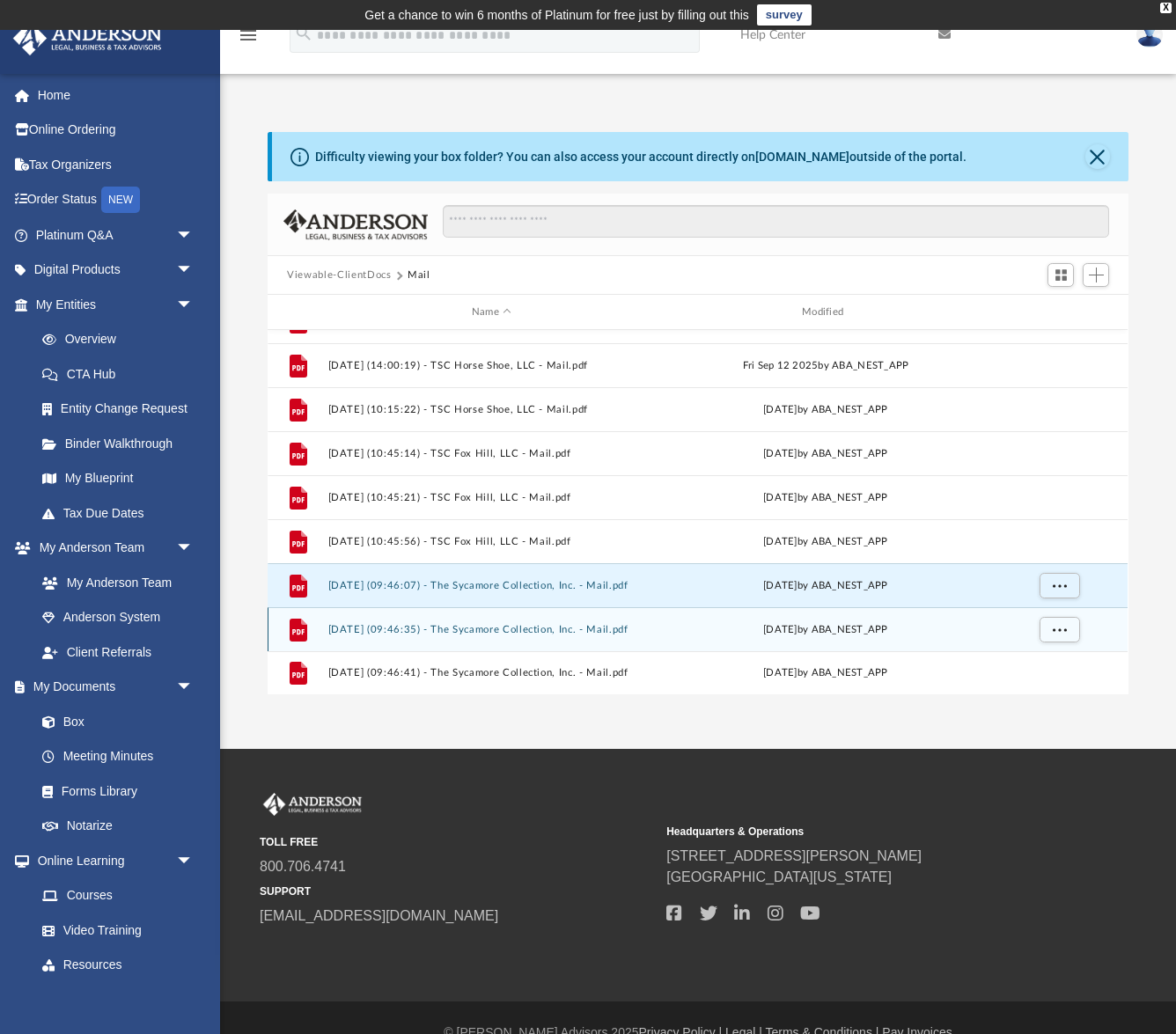
click at [586, 631] on button "[DATE] (09:46:35) - The Sycamore Collection, Inc. - Mail.pdf" at bounding box center [492, 630] width 327 height 11
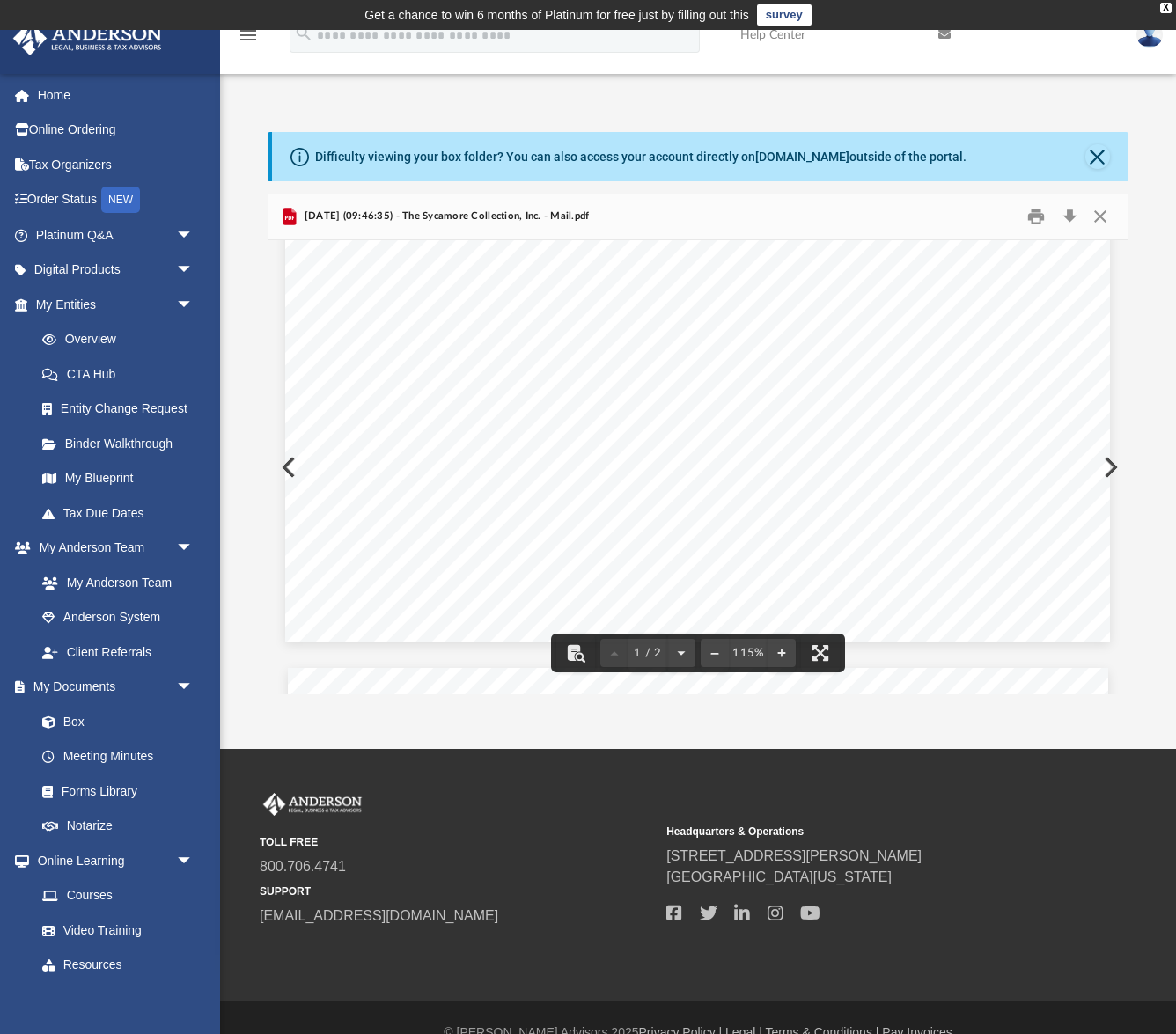
scroll to position [686, 0]
click at [1098, 218] on button "Close" at bounding box center [1100, 217] width 31 height 28
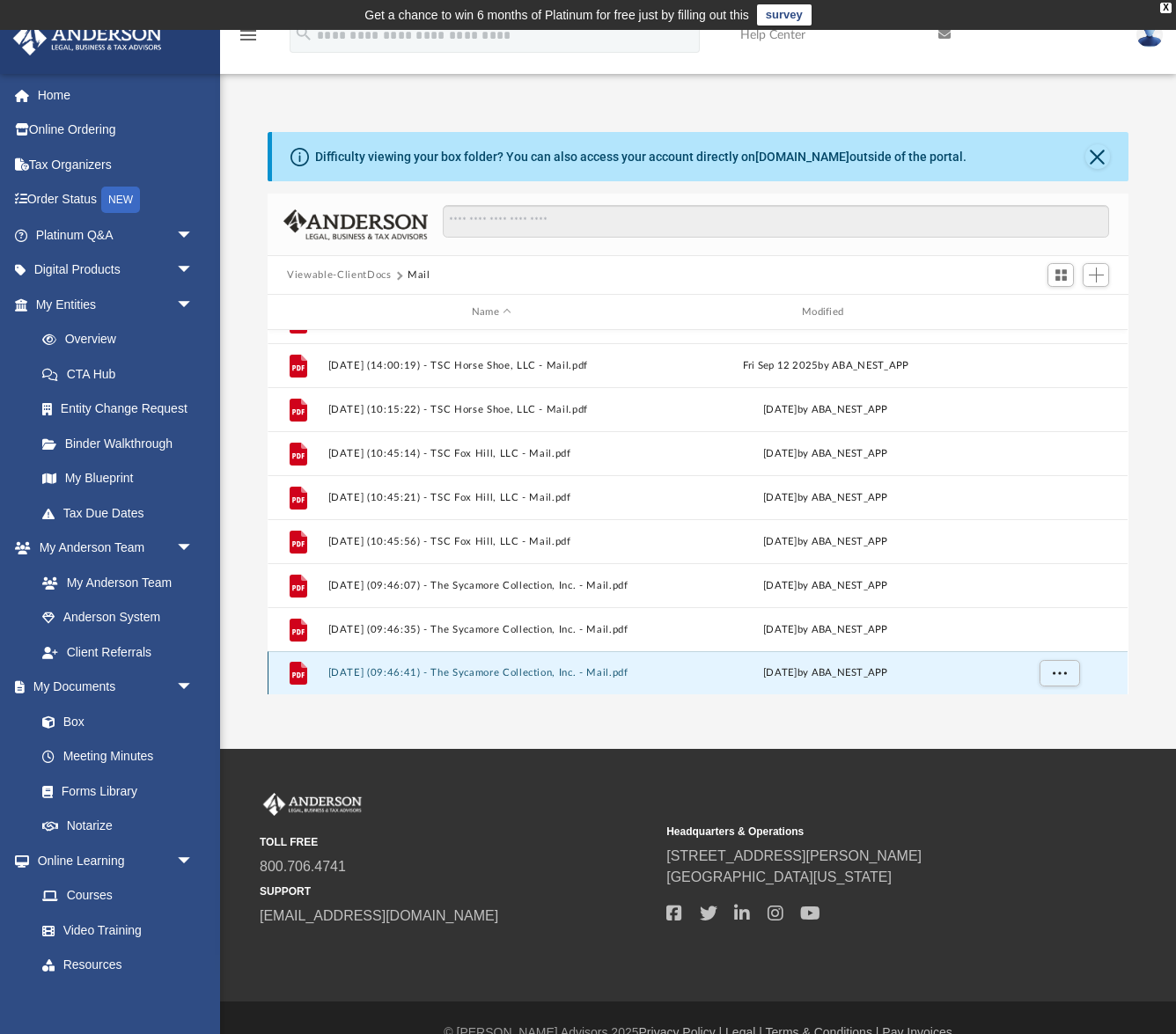
click at [616, 668] on button "[DATE] (09:46:41) - The Sycamore Collection, Inc. - Mail.pdf" at bounding box center [492, 673] width 327 height 11
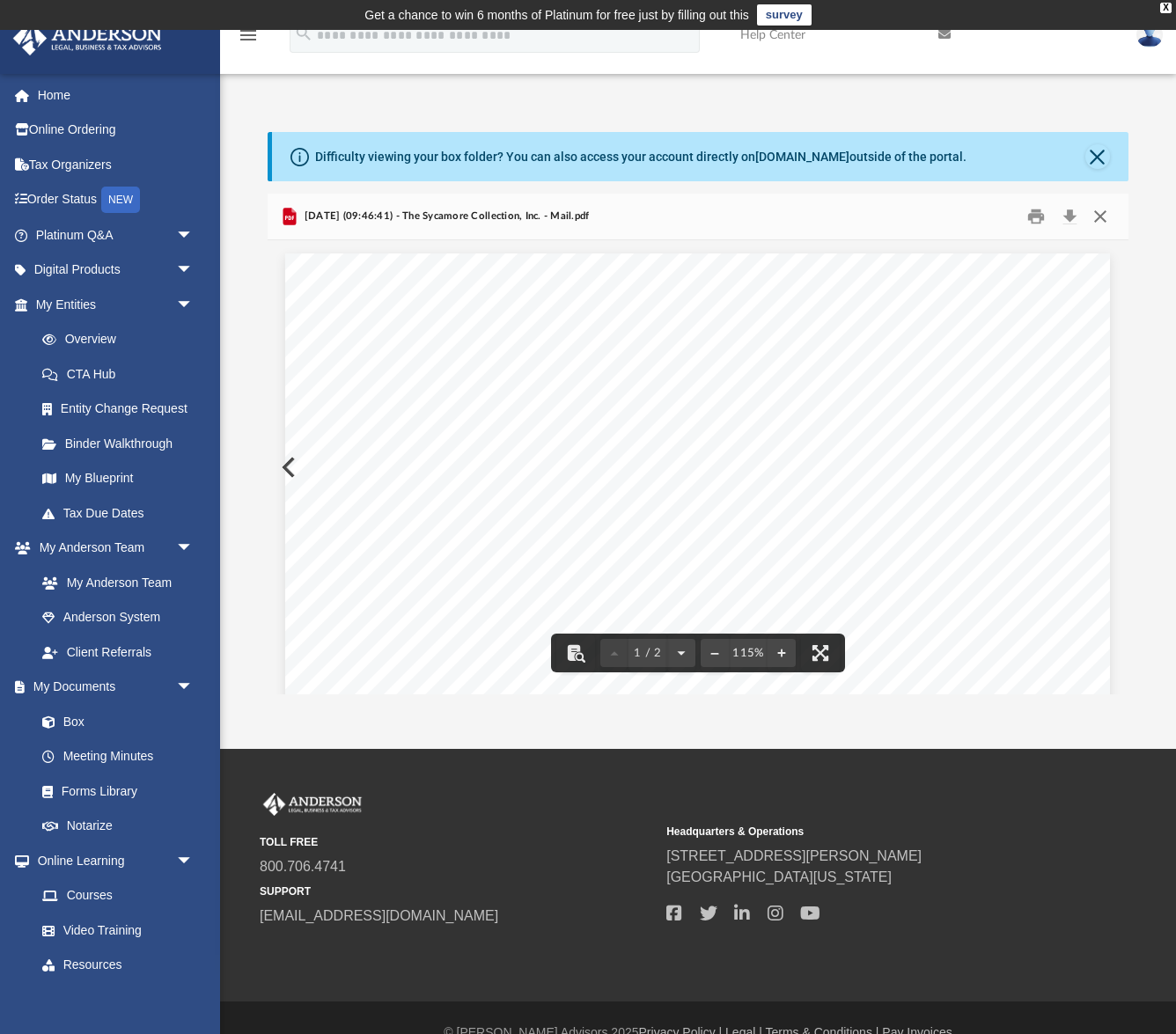
click at [1096, 214] on button "Close" at bounding box center [1100, 217] width 31 height 28
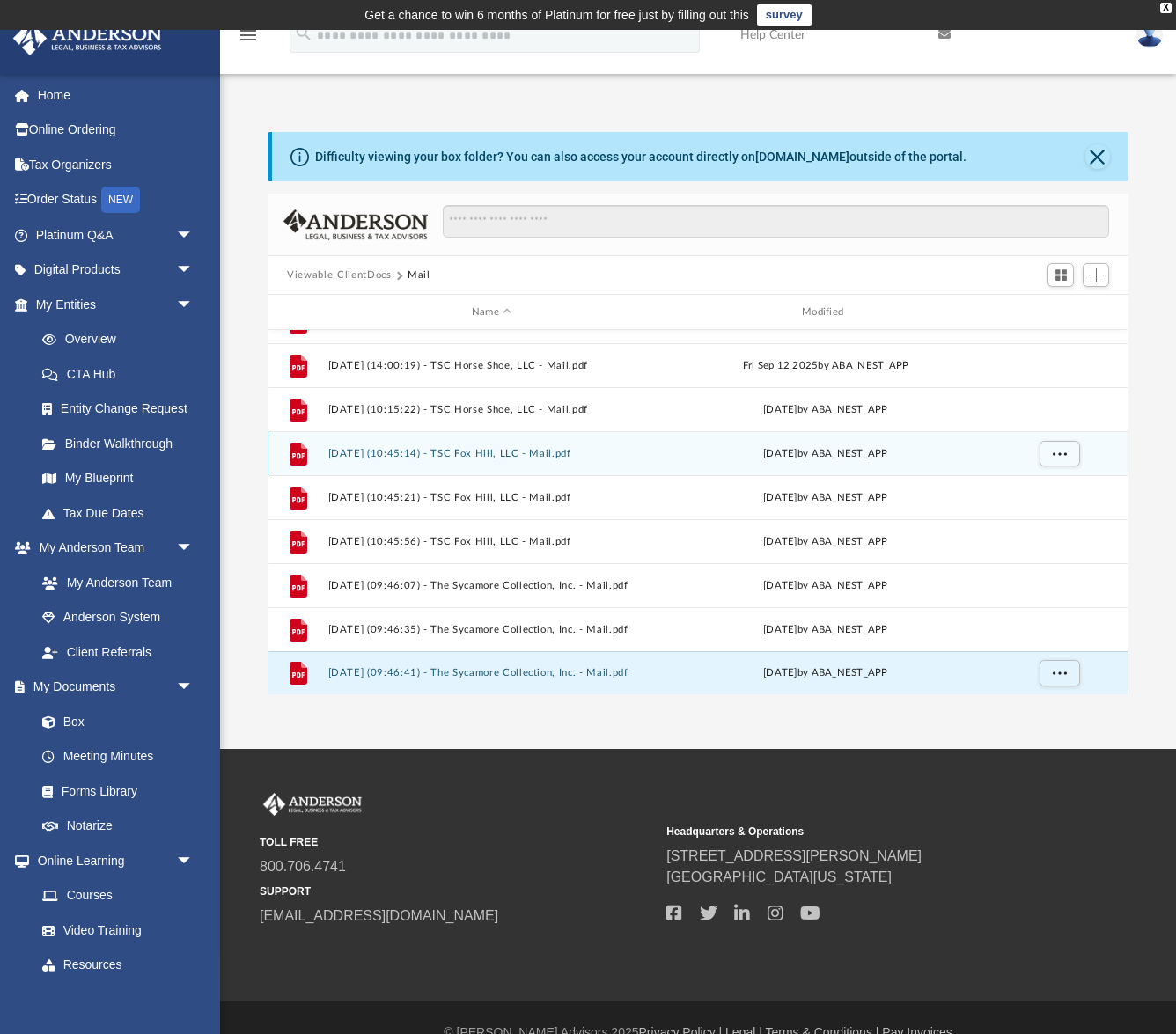
scroll to position [29, 0]
